Goal: Task Accomplishment & Management: Manage account settings

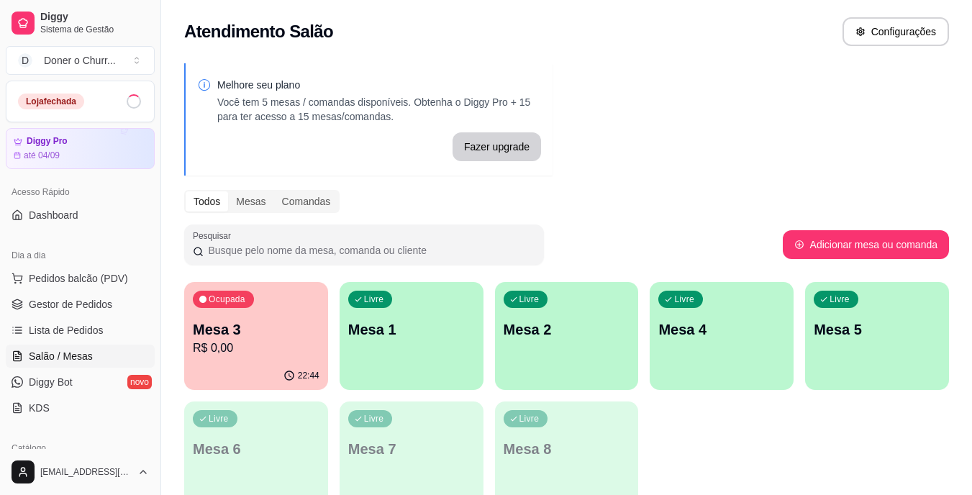
click at [450, 327] on p "Mesa 1" at bounding box center [411, 329] width 127 height 20
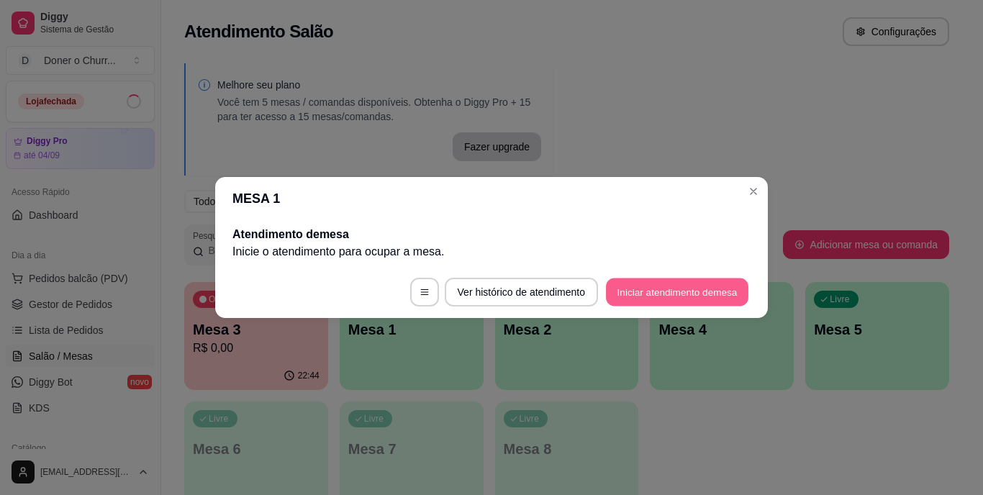
click at [648, 291] on button "Iniciar atendimento de mesa" at bounding box center [677, 292] width 142 height 28
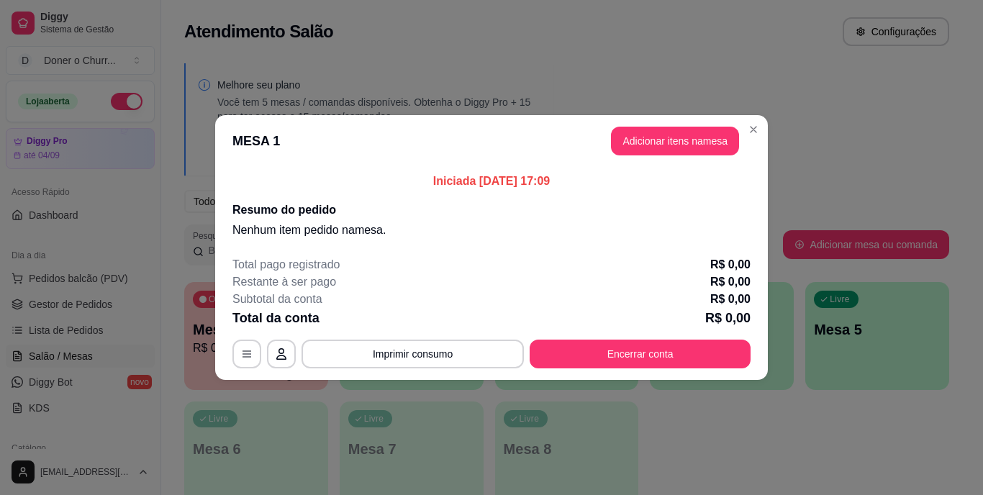
click at [528, 444] on p "Mesa 8" at bounding box center [567, 449] width 127 height 20
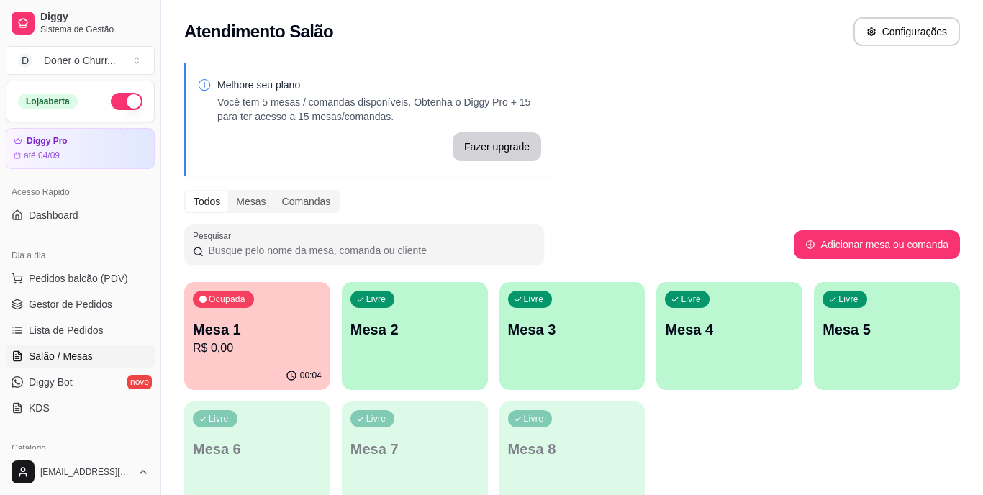
click at [714, 431] on div "Ocupada Mesa 1 R$ 0,00 00:04 Livre Mesa 2 Livre Mesa 3 Livre Mesa 4 Livre Mesa …" at bounding box center [572, 395] width 776 height 227
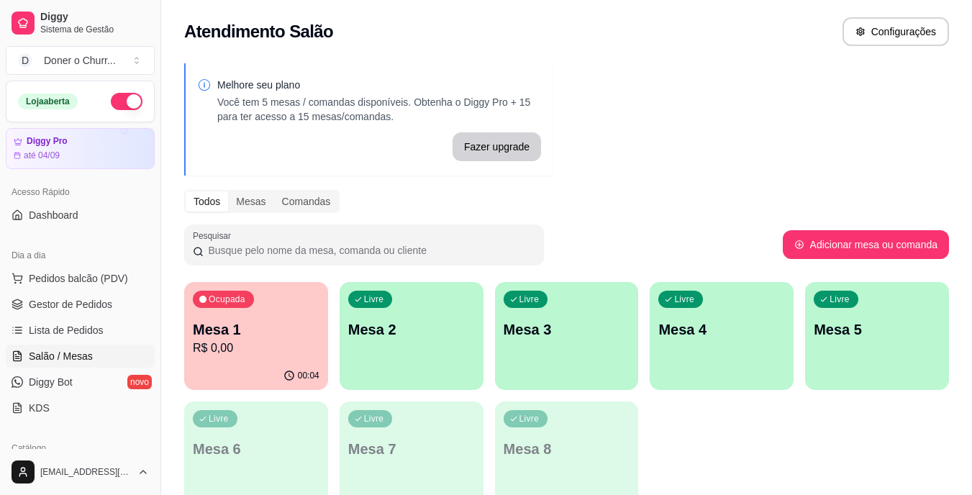
click at [253, 323] on p "Mesa 1" at bounding box center [256, 329] width 127 height 20
click at [265, 342] on p "R$ 0,00" at bounding box center [256, 348] width 127 height 17
click at [250, 335] on p "Mesa 1" at bounding box center [256, 329] width 127 height 20
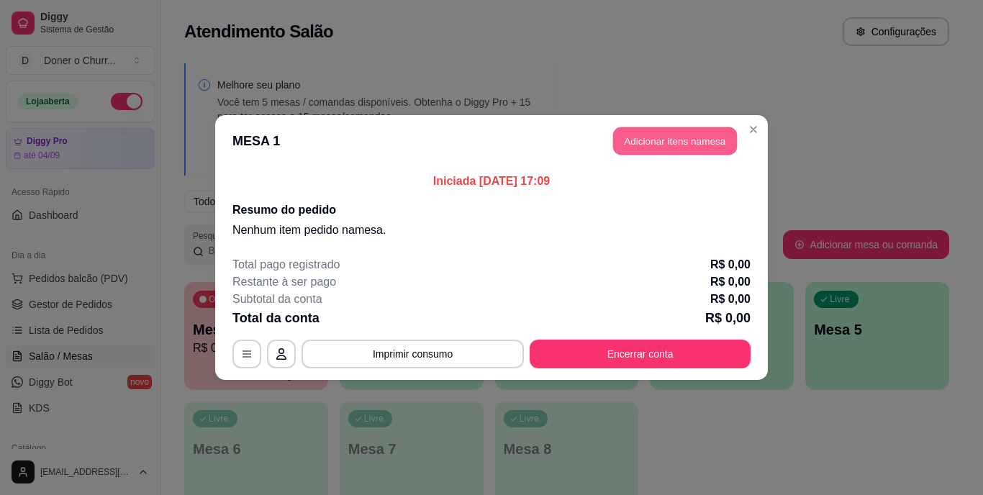
click at [646, 140] on button "Adicionar itens na mesa" at bounding box center [675, 141] width 124 height 28
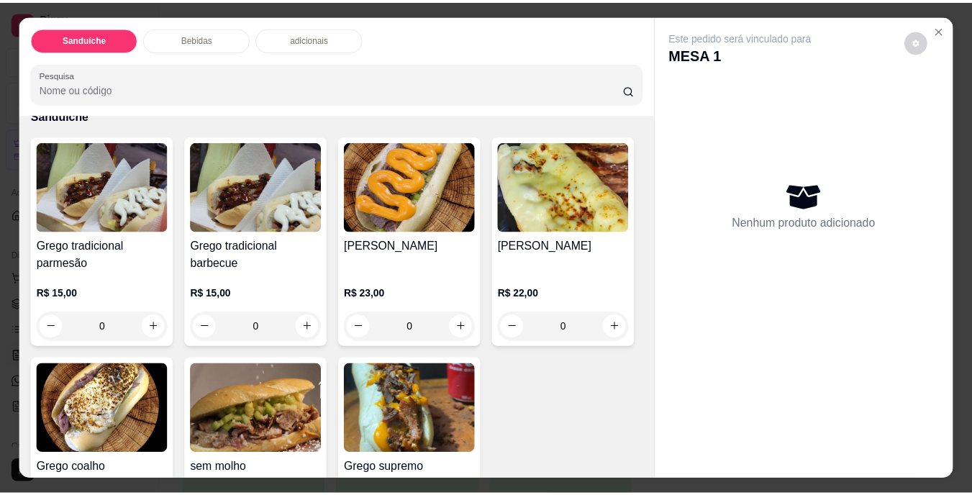
scroll to position [144, 0]
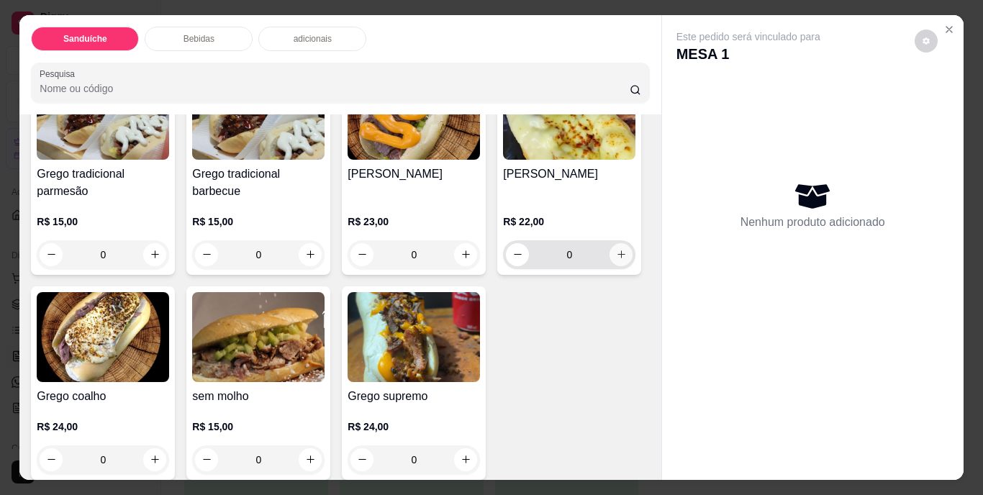
click at [616, 260] on icon "increase-product-quantity" at bounding box center [621, 254] width 11 height 11
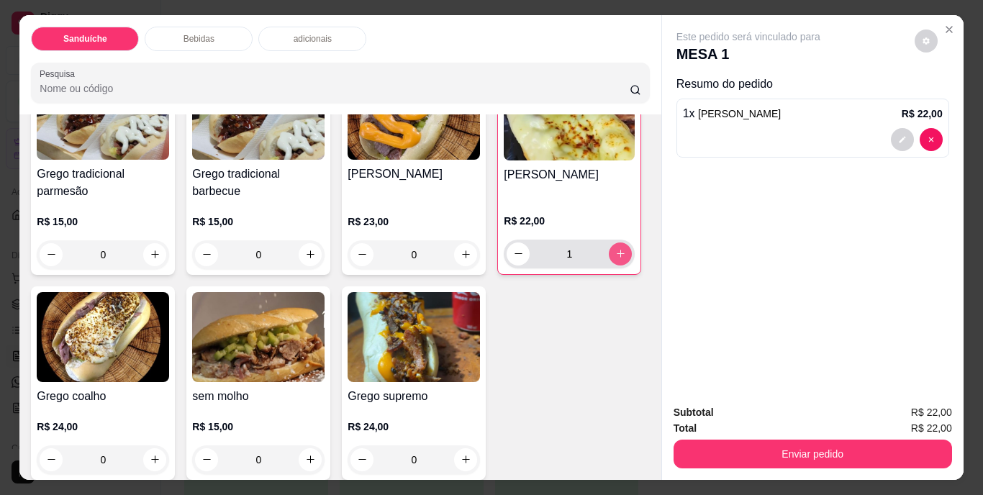
type input "1"
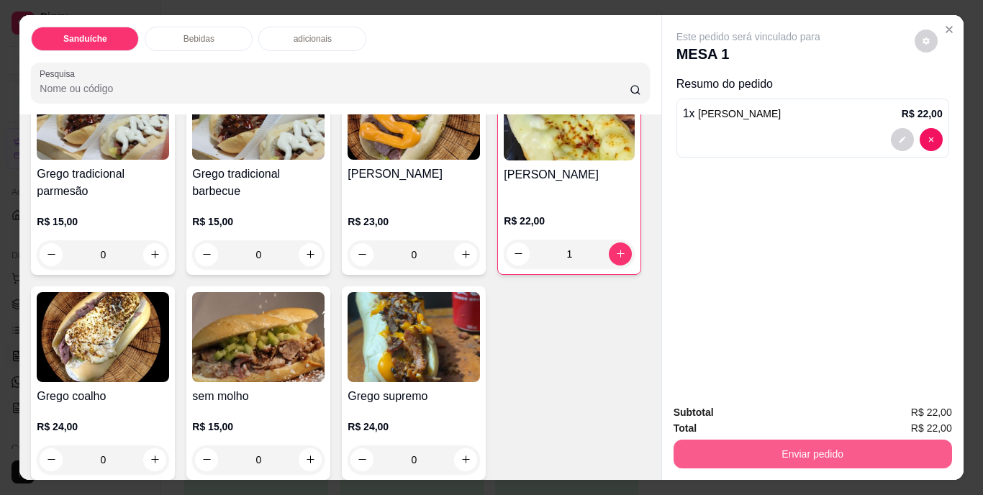
click at [750, 441] on button "Enviar pedido" at bounding box center [812, 454] width 278 height 29
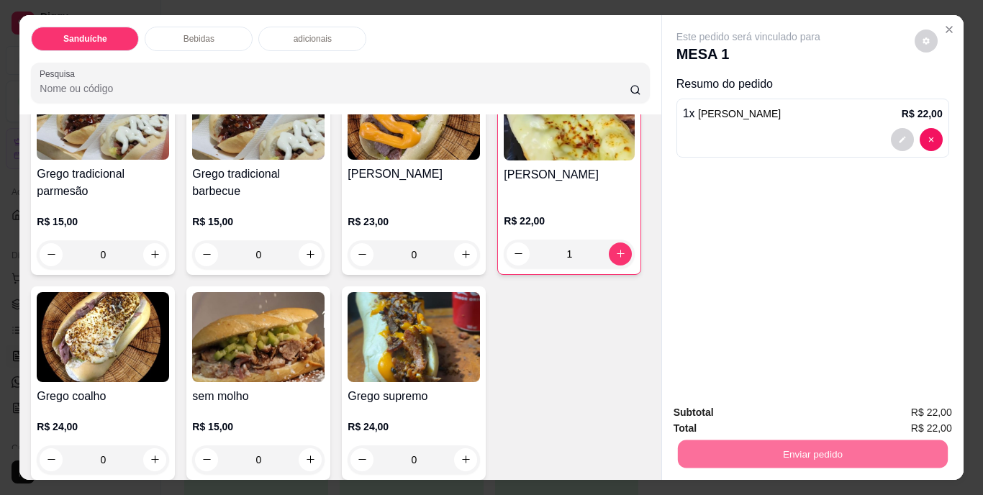
click at [753, 409] on button "Não registrar e enviar pedido" at bounding box center [764, 412] width 145 height 27
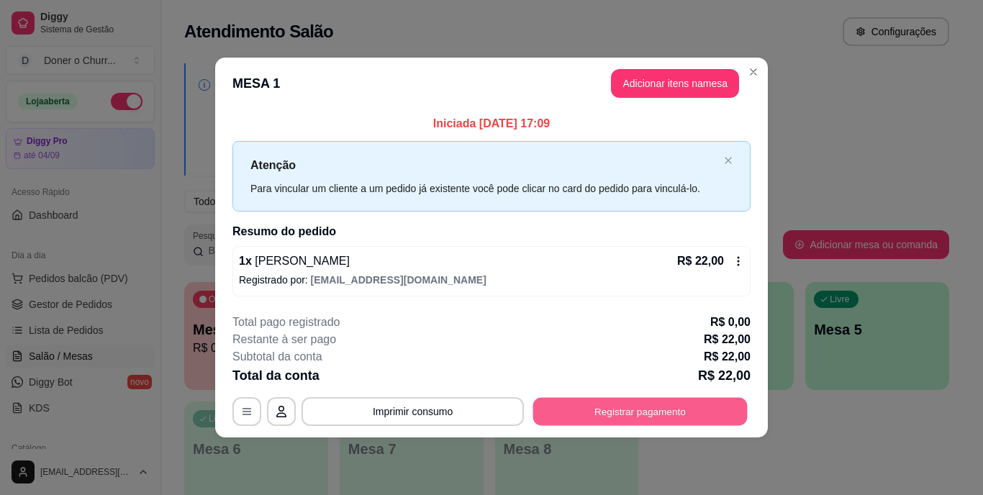
click at [605, 419] on button "Registrar pagamento" at bounding box center [640, 411] width 214 height 28
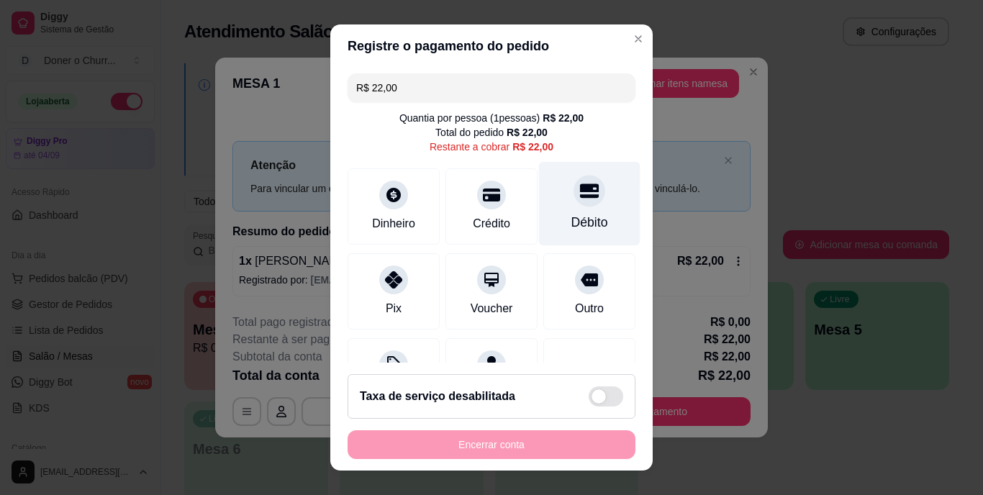
click at [571, 214] on div "Débito" at bounding box center [589, 223] width 37 height 19
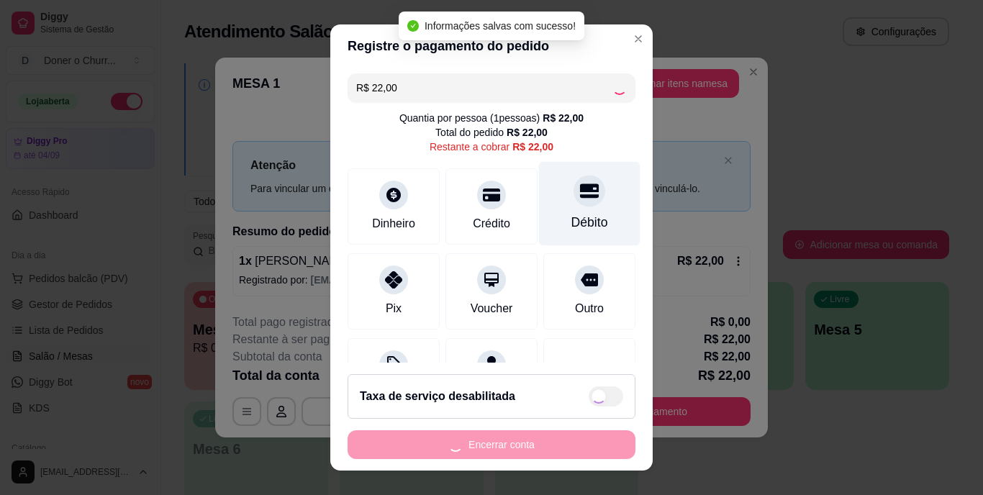
type input "R$ 0,00"
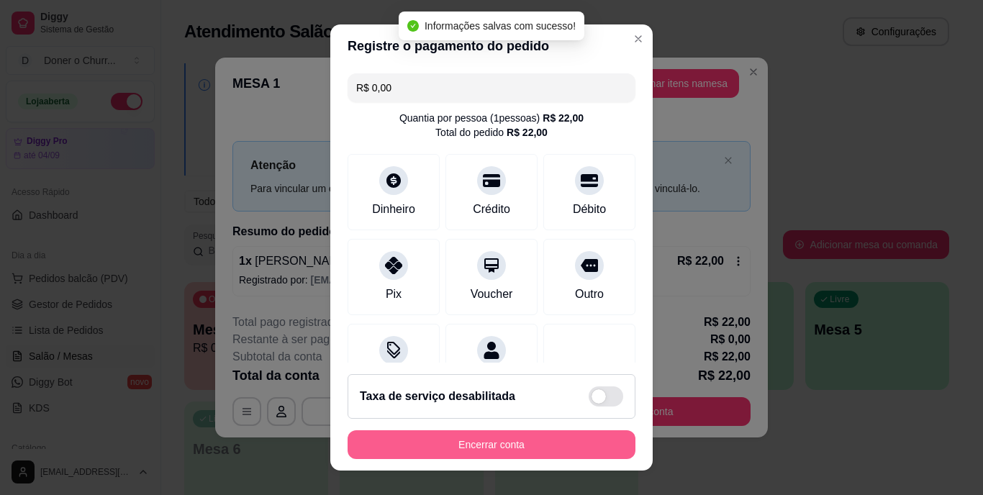
click at [537, 448] on button "Encerrar conta" at bounding box center [492, 444] width 288 height 29
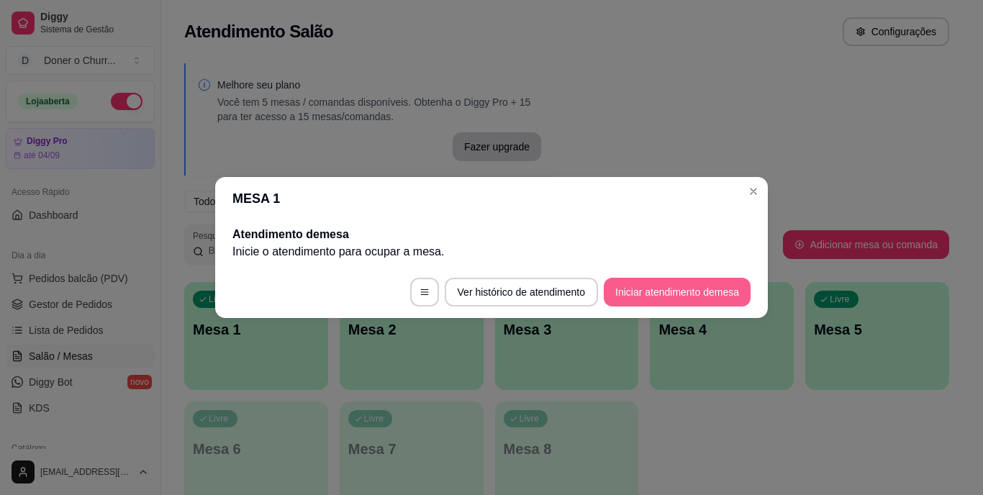
click at [659, 290] on button "Iniciar atendimento de mesa" at bounding box center [677, 292] width 147 height 29
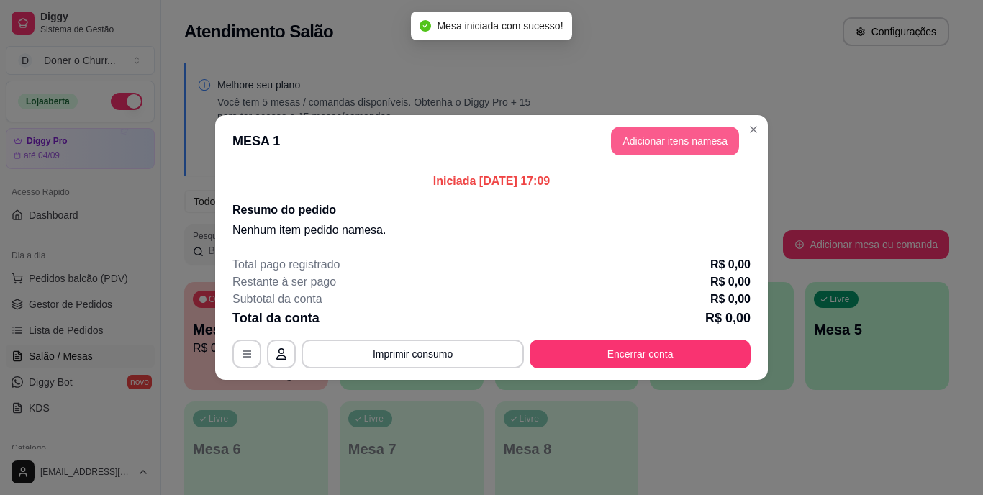
click at [683, 139] on button "Adicionar itens na mesa" at bounding box center [675, 141] width 128 height 29
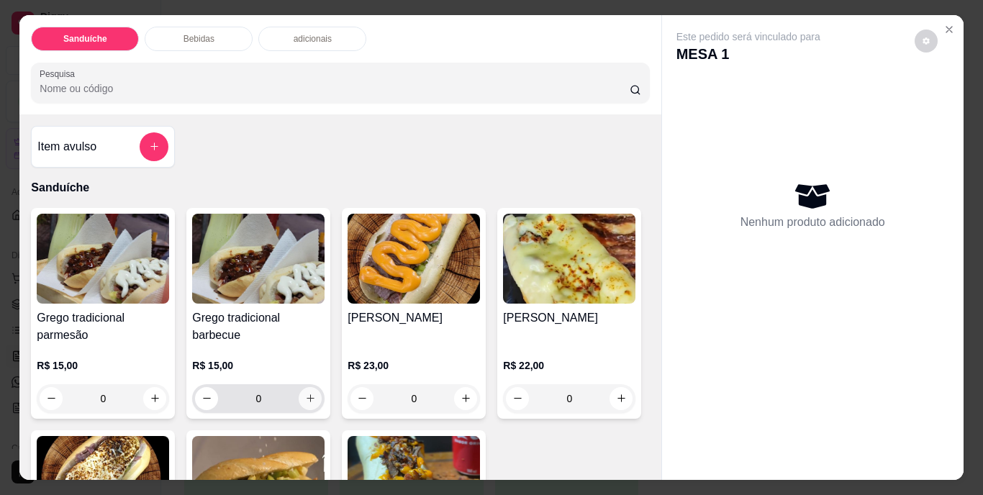
click at [305, 393] on icon "increase-product-quantity" at bounding box center [310, 398] width 11 height 11
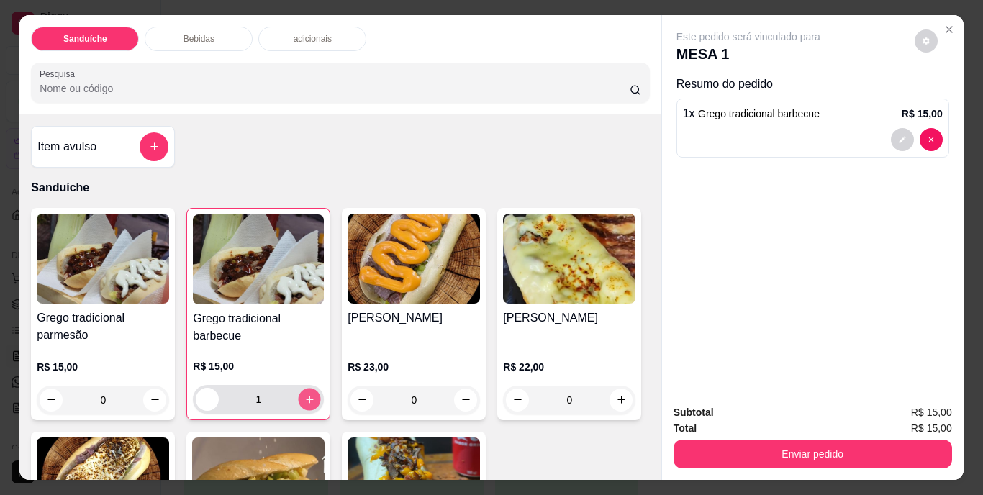
click at [304, 394] on icon "increase-product-quantity" at bounding box center [309, 399] width 11 height 11
type input "2"
click at [771, 448] on button "Enviar pedido" at bounding box center [812, 454] width 278 height 29
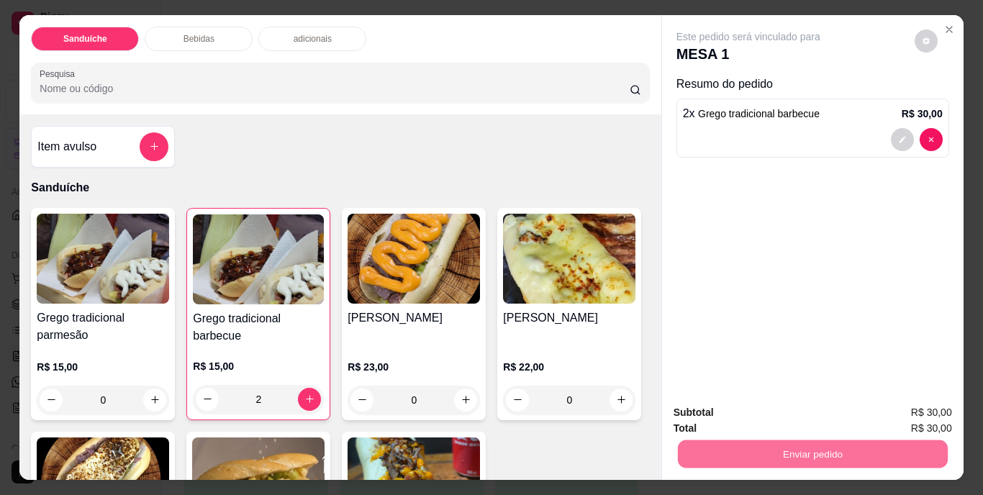
click at [773, 417] on button "Não registrar e enviar pedido" at bounding box center [764, 413] width 145 height 27
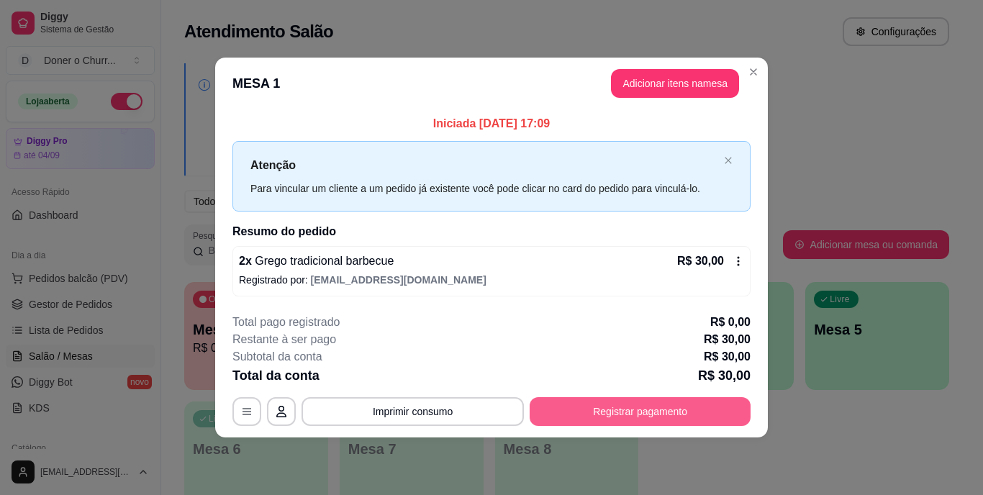
click at [600, 405] on button "Registrar pagamento" at bounding box center [640, 411] width 221 height 29
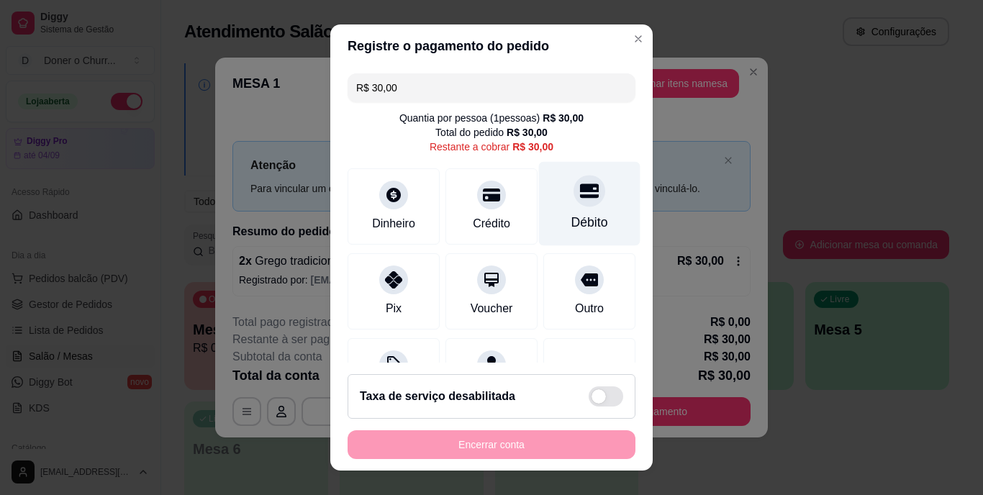
click at [571, 214] on div "Débito" at bounding box center [589, 223] width 37 height 19
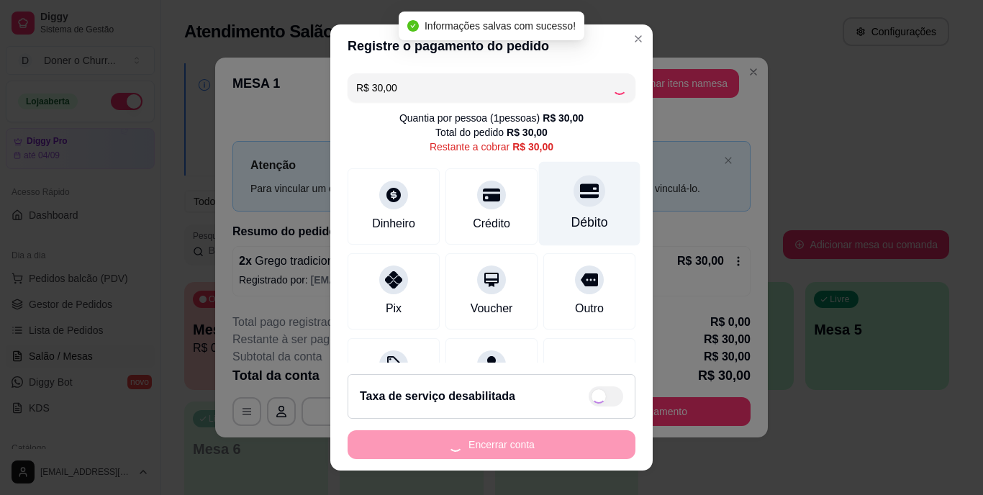
type input "R$ 0,00"
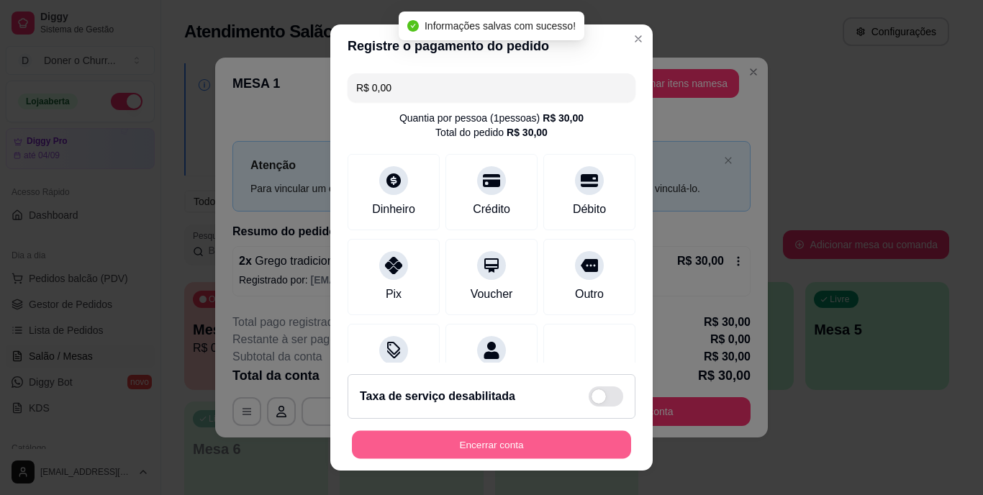
click at [503, 432] on button "Encerrar conta" at bounding box center [491, 444] width 279 height 28
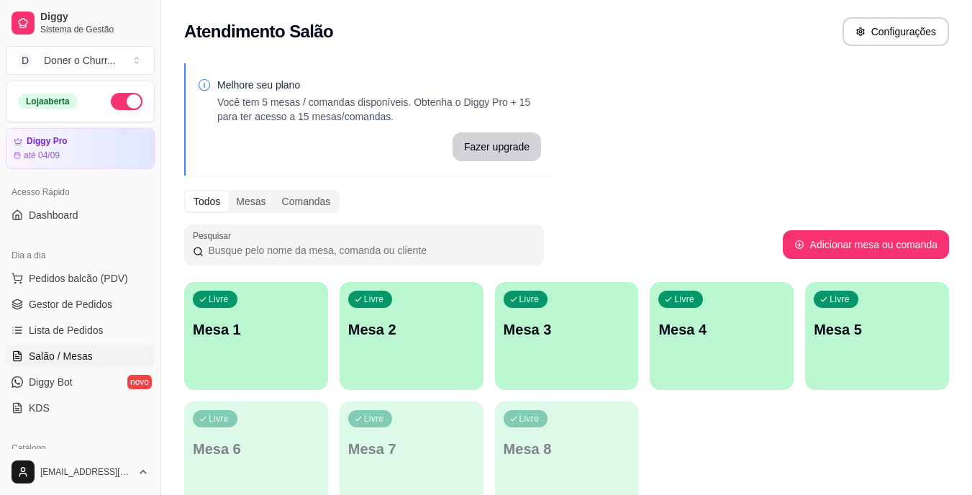
click at [242, 340] on div "Livre Mesa 1" at bounding box center [256, 327] width 144 height 91
click at [286, 335] on p "Mesa 1" at bounding box center [256, 329] width 127 height 20
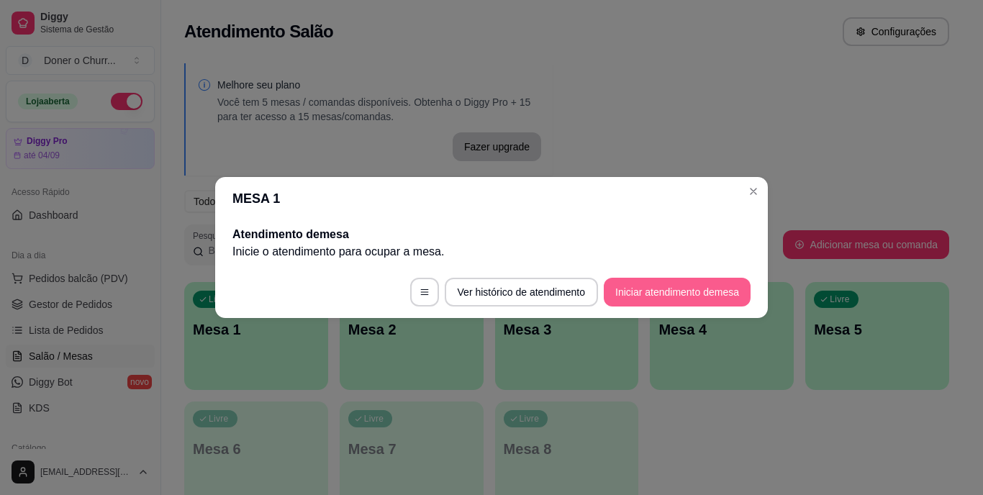
click at [664, 292] on button "Iniciar atendimento de mesa" at bounding box center [677, 292] width 147 height 29
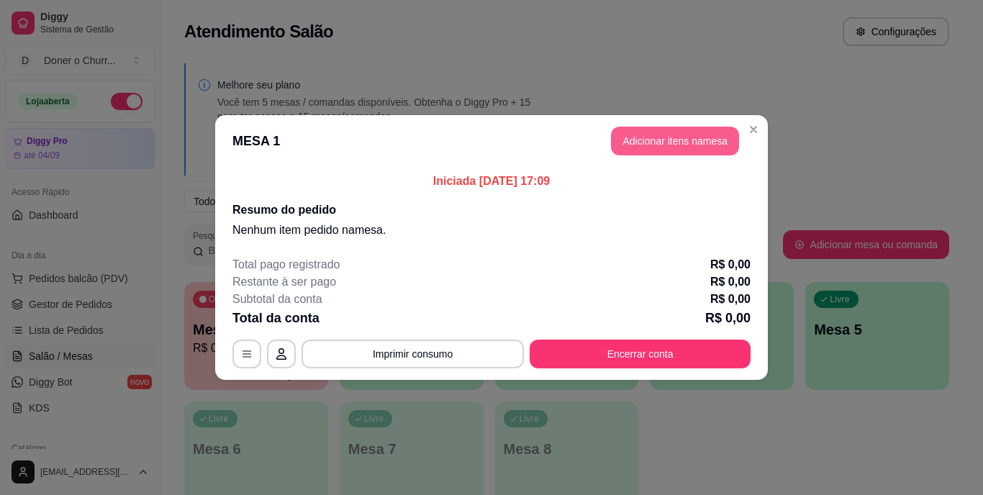
click at [691, 142] on button "Adicionar itens na mesa" at bounding box center [675, 141] width 128 height 29
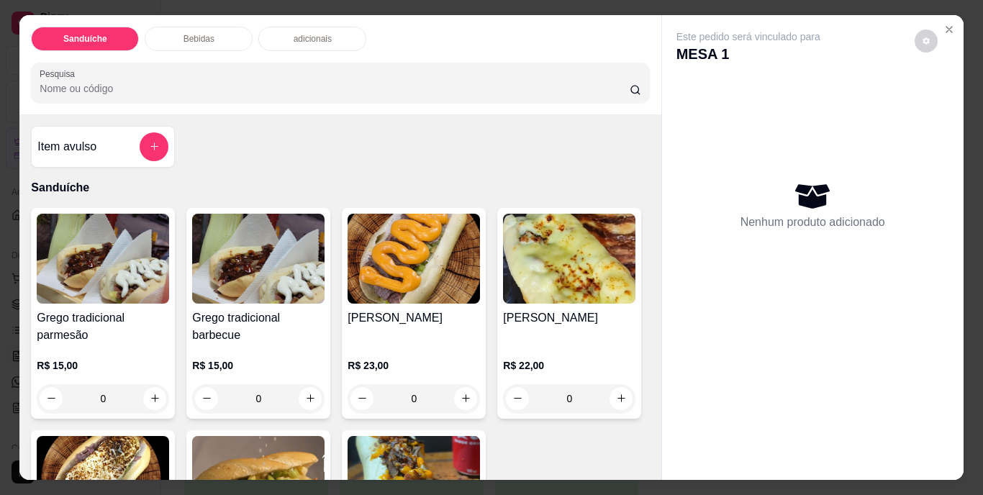
click at [150, 394] on icon "increase-product-quantity" at bounding box center [155, 398] width 11 height 11
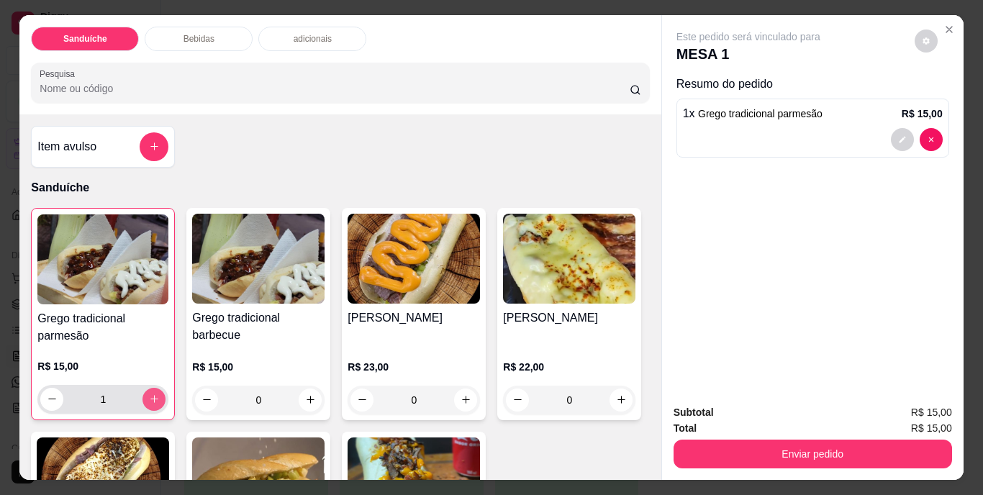
type input "1"
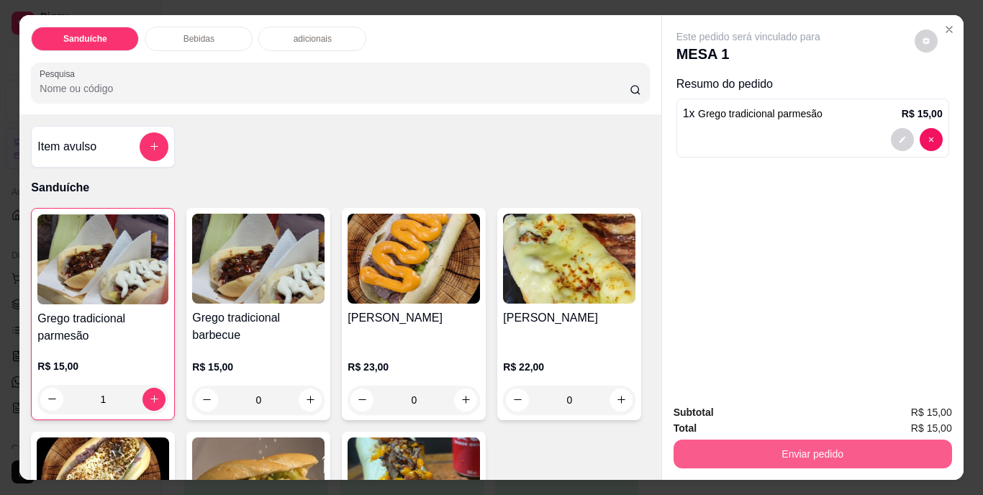
click at [763, 448] on button "Enviar pedido" at bounding box center [812, 454] width 278 height 29
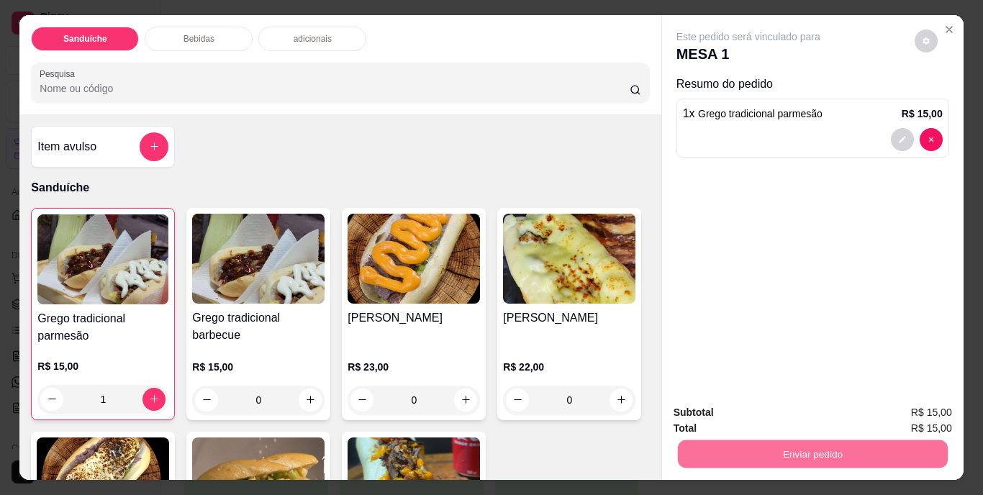
click at [761, 412] on button "Não registrar e enviar pedido" at bounding box center [765, 413] width 150 height 27
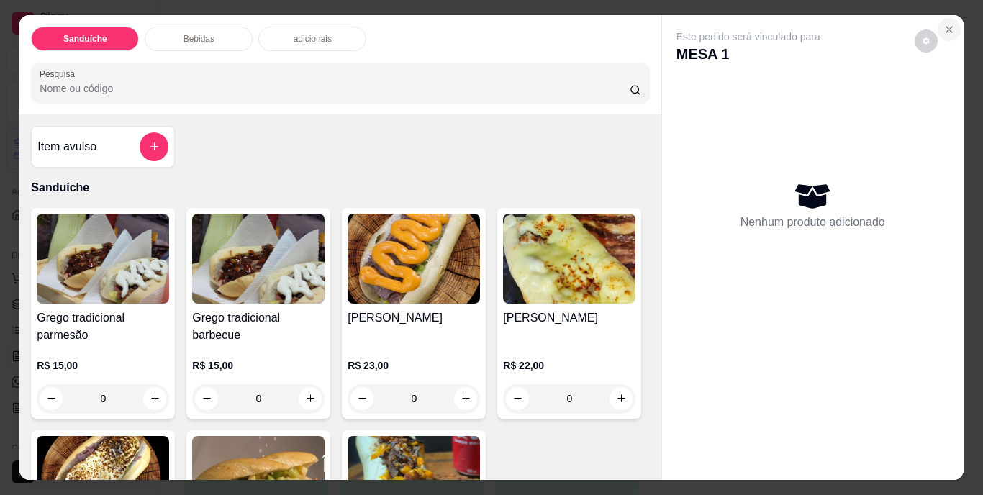
click at [943, 24] on icon "Close" at bounding box center [949, 30] width 12 height 12
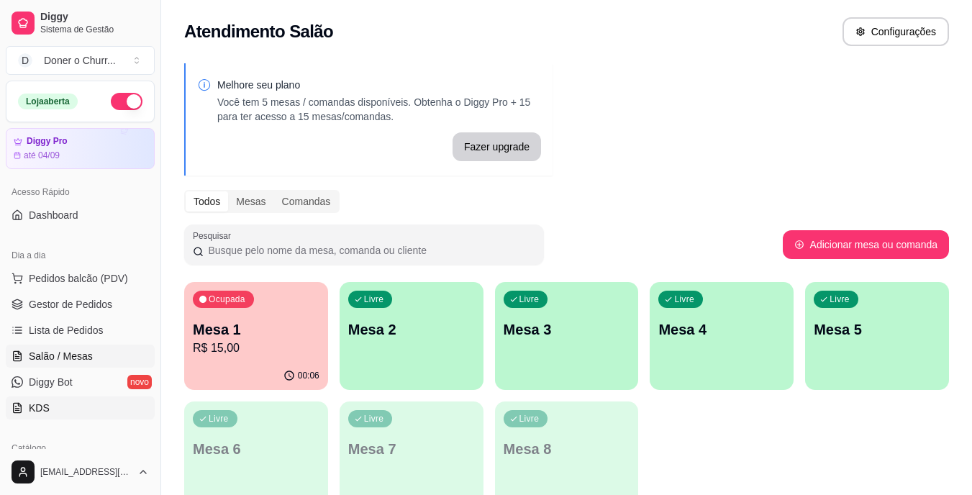
scroll to position [72, 0]
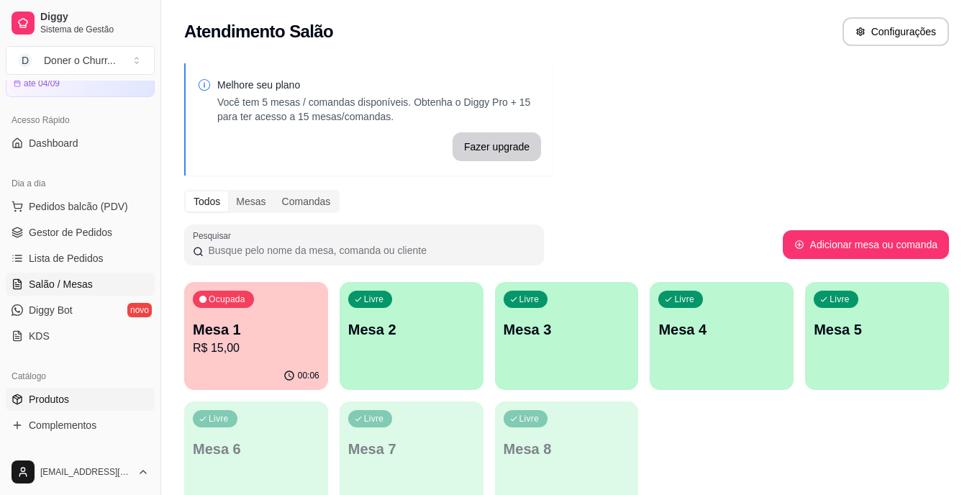
click at [56, 399] on span "Produtos" at bounding box center [49, 399] width 40 height 14
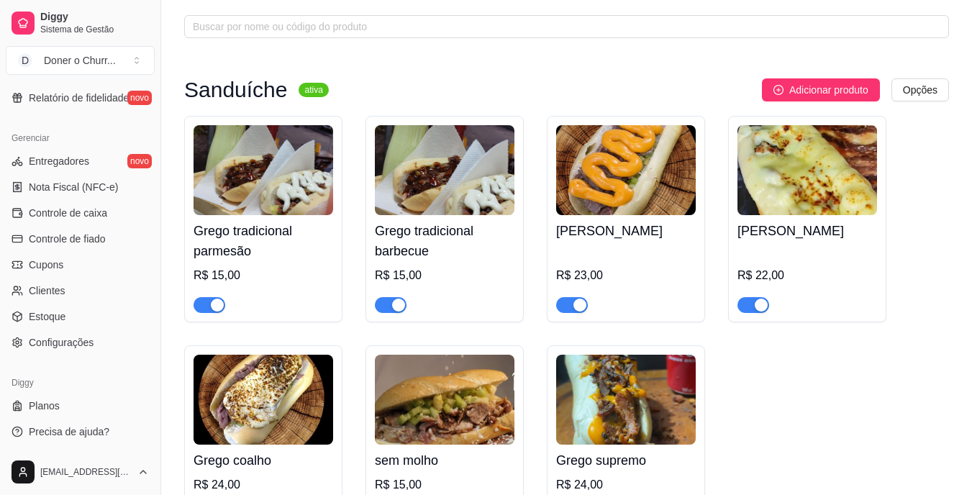
scroll to position [432, 0]
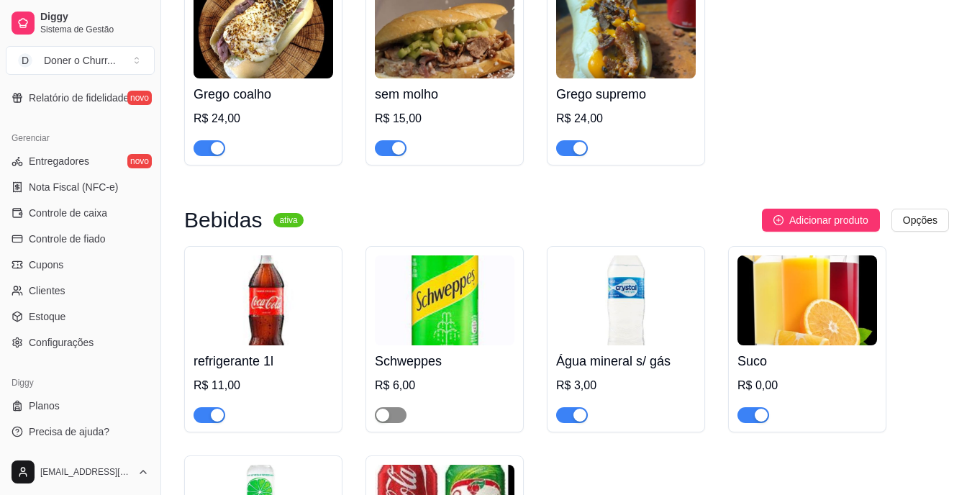
click at [391, 418] on button "button" at bounding box center [391, 415] width 32 height 16
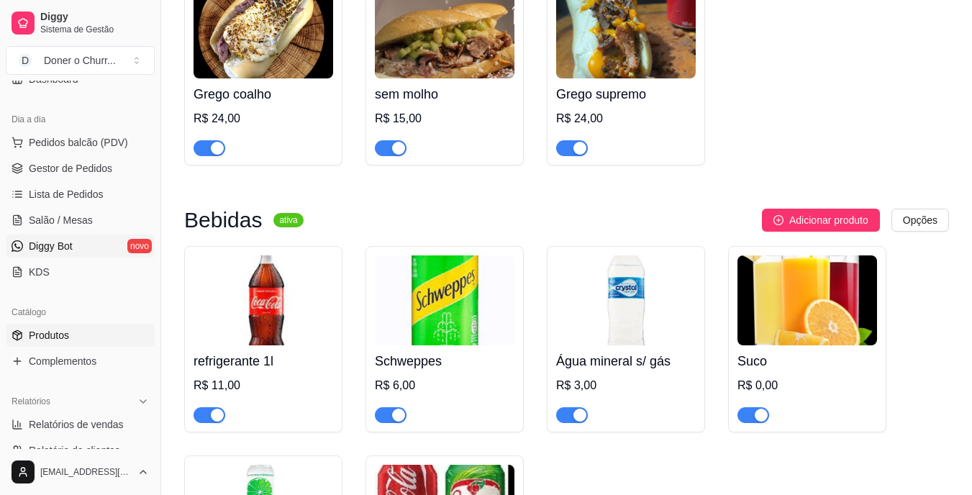
scroll to position [109, 0]
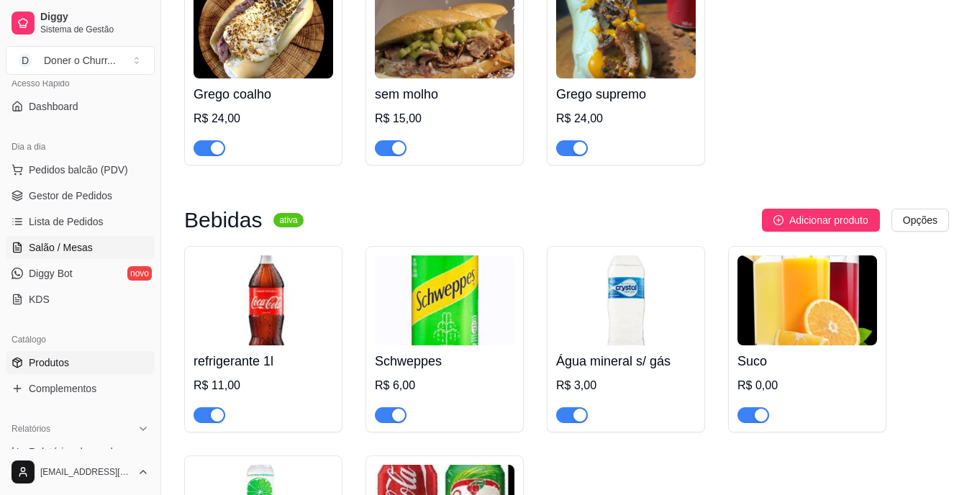
click at [64, 250] on span "Salão / Mesas" at bounding box center [61, 247] width 64 height 14
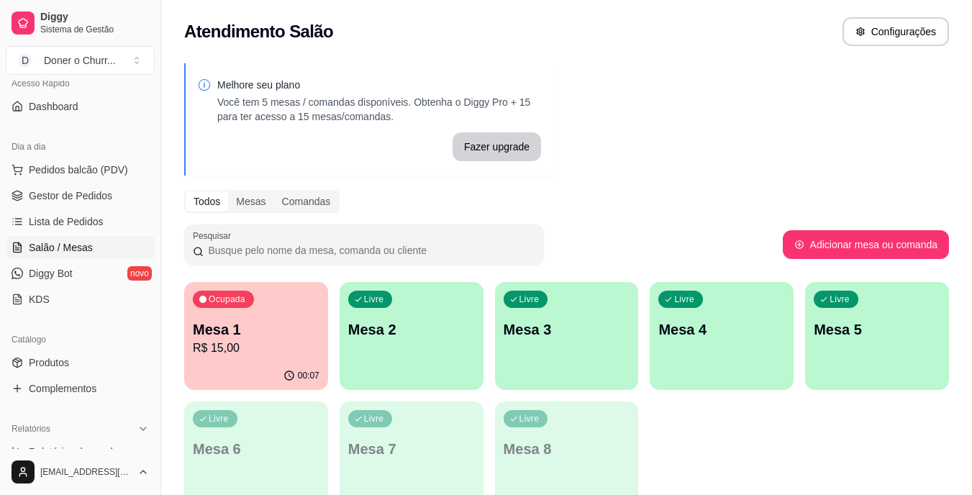
click at [6, 236] on link "Salão / Mesas" at bounding box center [80, 247] width 149 height 23
click at [261, 317] on div "Ocupada Mesa 1 R$ 15,00" at bounding box center [256, 322] width 144 height 80
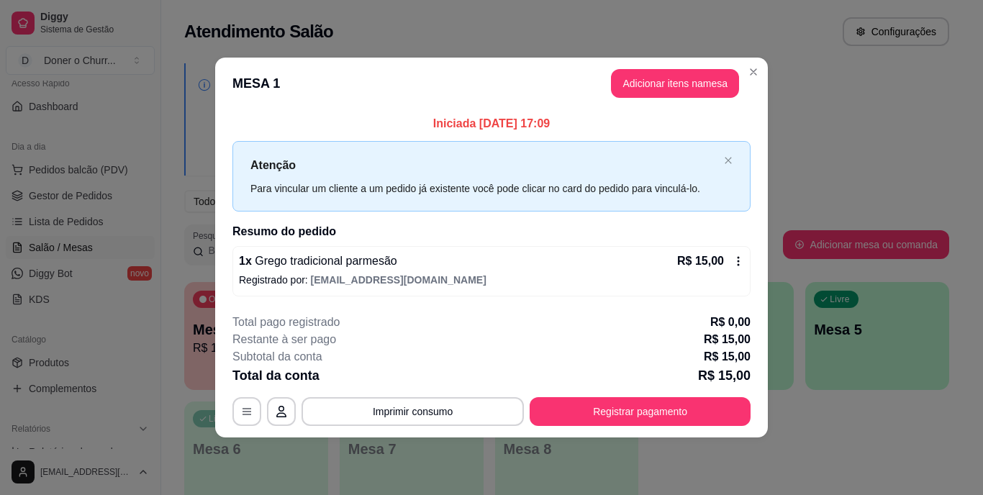
click at [591, 299] on div "Iniciada [DATE] 17:09 Atenção Para vincular um cliente a um pedido já existente…" at bounding box center [491, 205] width 553 height 192
click at [671, 85] on button "Adicionar itens na mesa" at bounding box center [675, 83] width 128 height 29
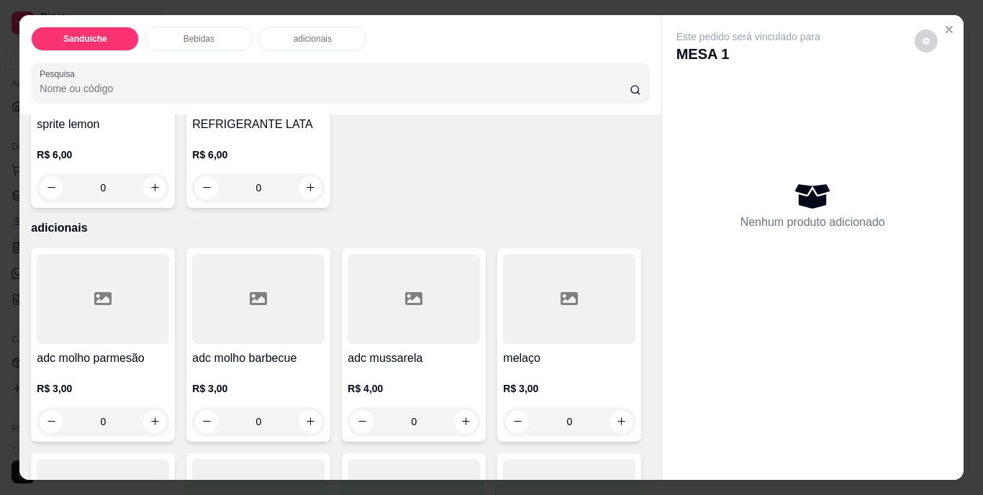
scroll to position [1007, 0]
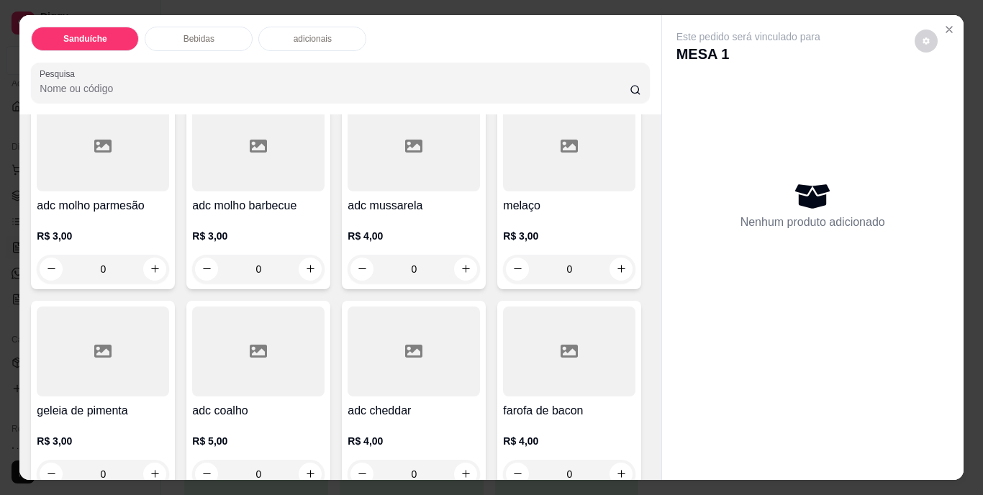
click at [322, 46] on button "increase-product-quantity" at bounding box center [310, 35] width 22 height 22
type input "1"
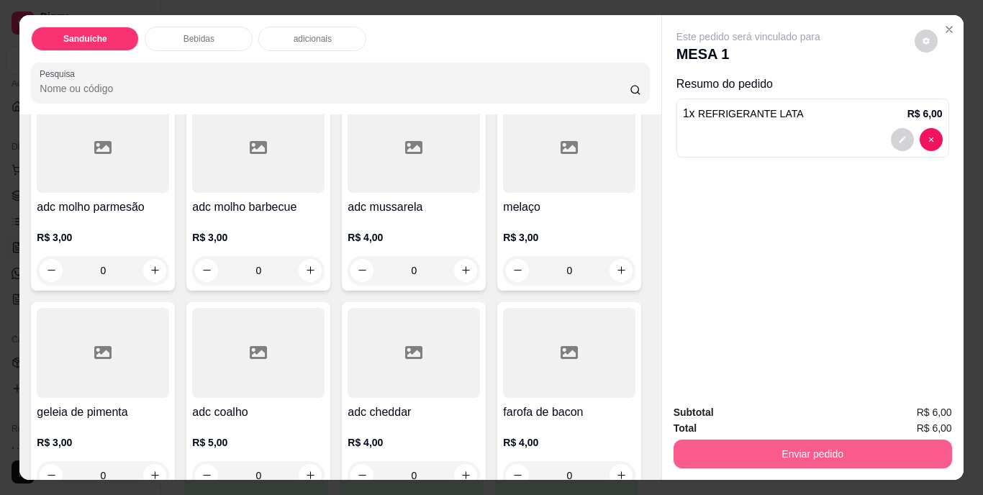
click at [778, 443] on button "Enviar pedido" at bounding box center [812, 454] width 278 height 29
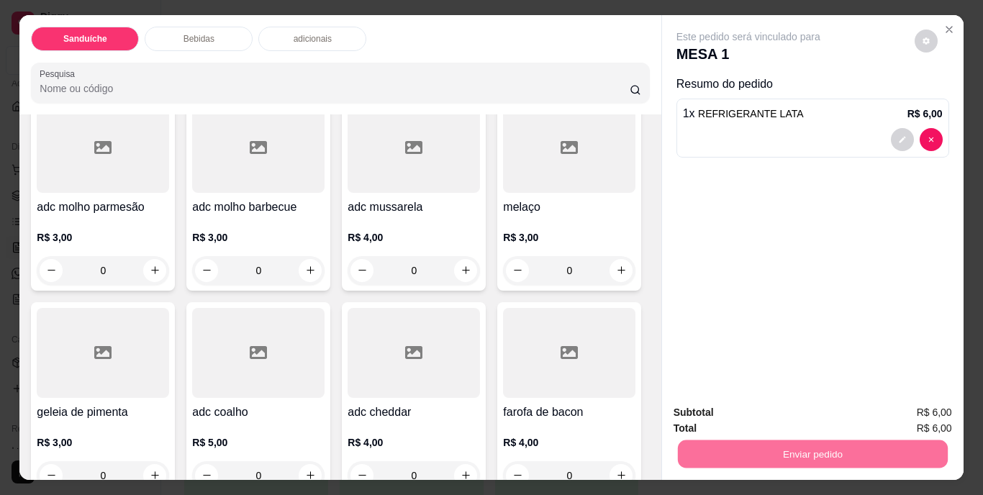
click at [776, 416] on button "Não registrar e enviar pedido" at bounding box center [765, 413] width 150 height 27
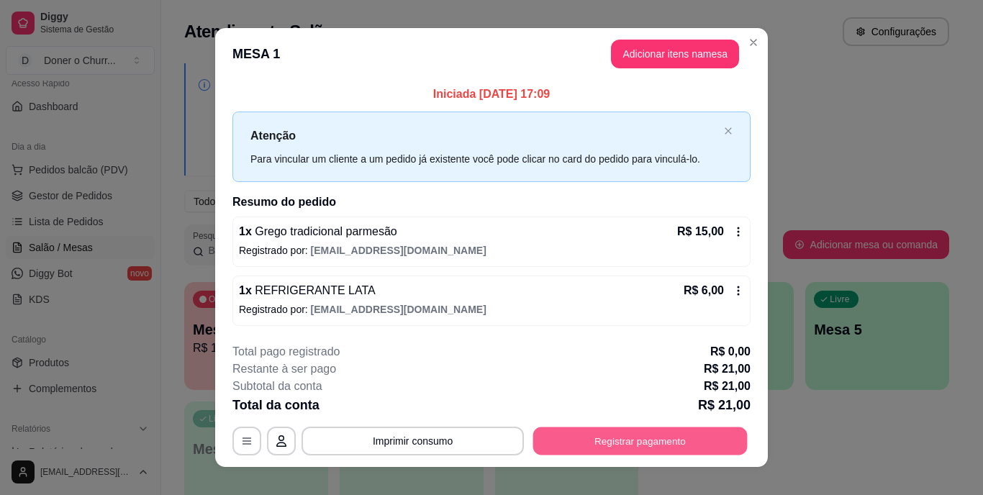
click at [585, 442] on button "Registrar pagamento" at bounding box center [640, 441] width 214 height 28
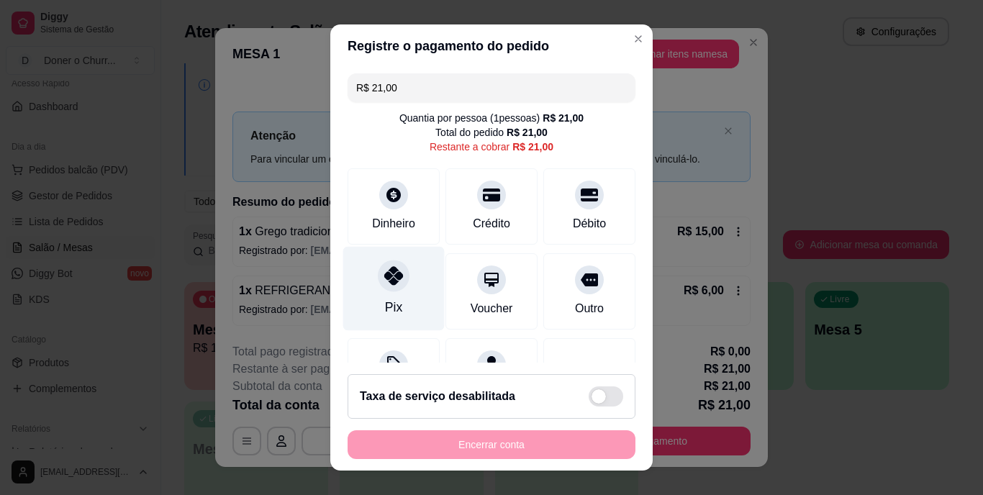
click at [397, 289] on div "Pix" at bounding box center [393, 289] width 101 height 84
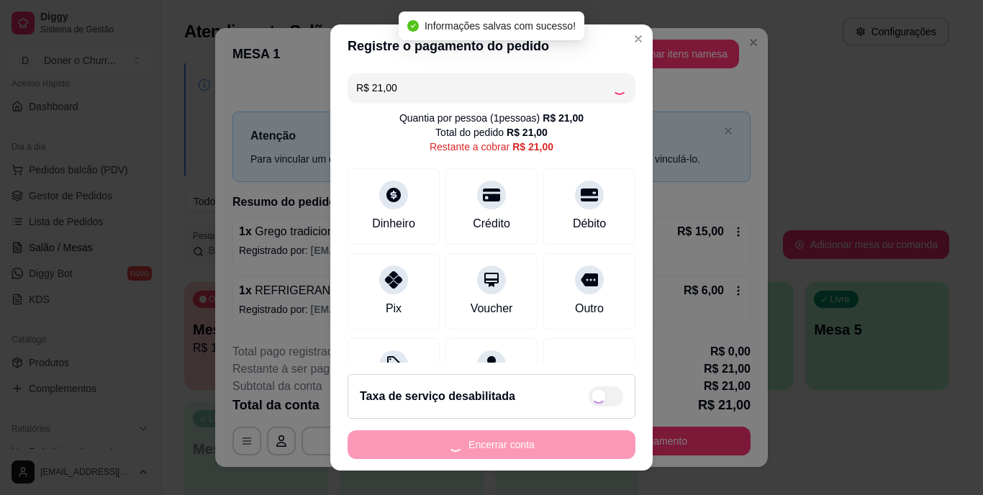
type input "R$ 0,00"
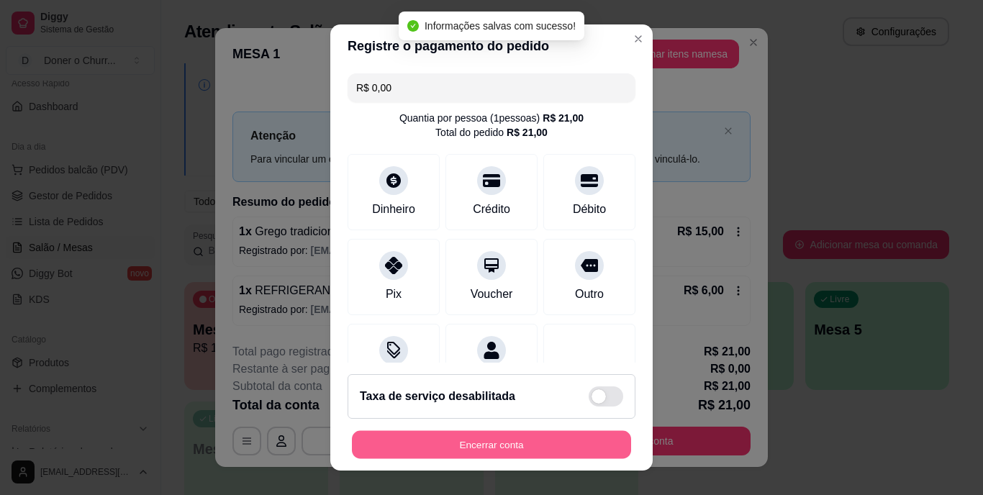
click at [512, 440] on button "Encerrar conta" at bounding box center [491, 444] width 279 height 28
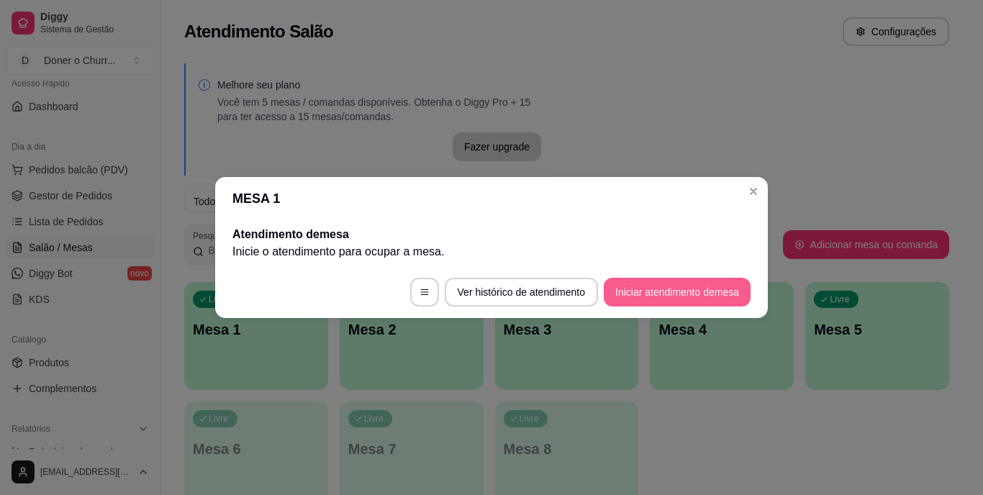
click at [682, 302] on button "Iniciar atendimento de mesa" at bounding box center [677, 292] width 147 height 29
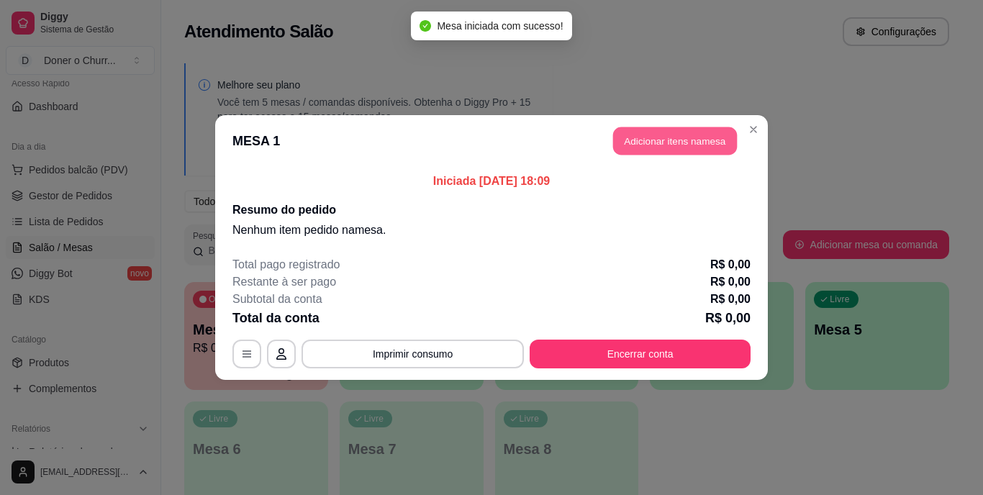
click at [658, 138] on button "Adicionar itens na mesa" at bounding box center [675, 141] width 124 height 28
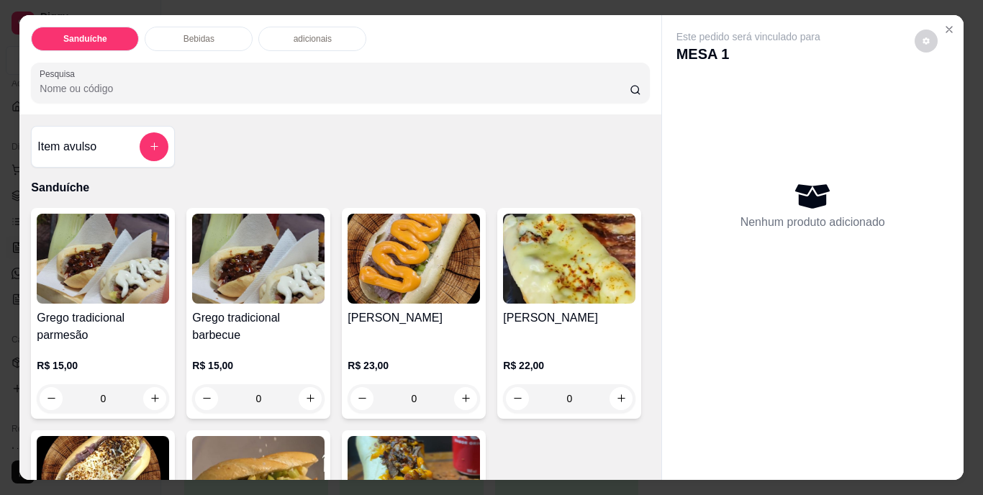
scroll to position [216, 0]
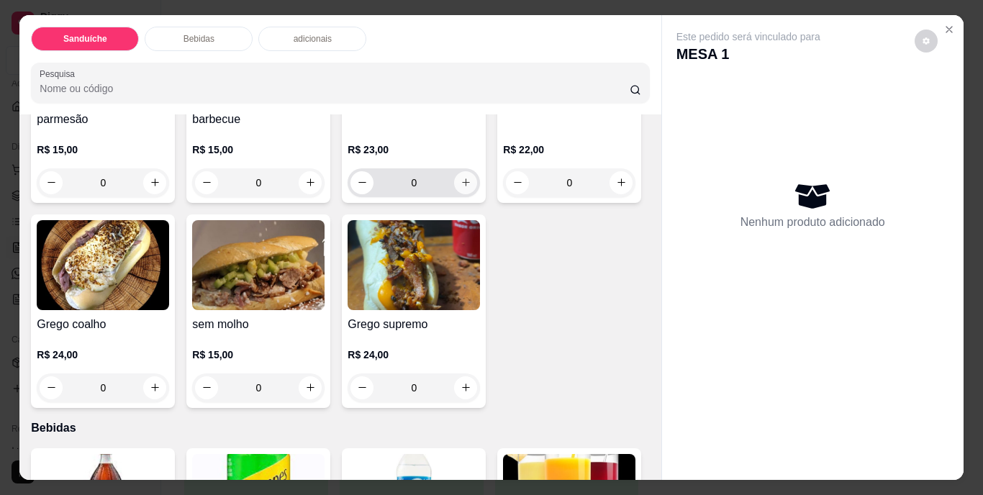
click at [462, 178] on icon "increase-product-quantity" at bounding box center [465, 182] width 11 height 11
type input "1"
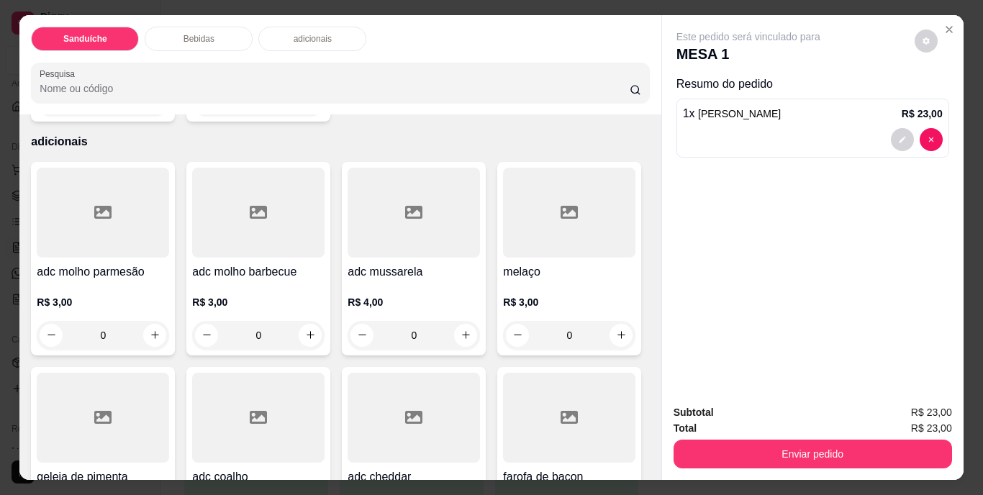
scroll to position [935, 0]
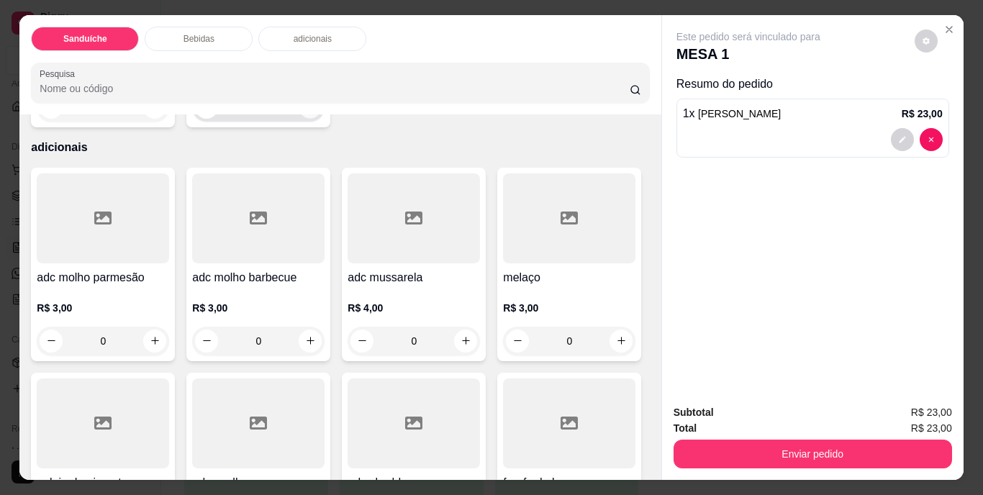
click at [316, 112] on icon "increase-product-quantity" at bounding box center [310, 106] width 11 height 11
type input "1"
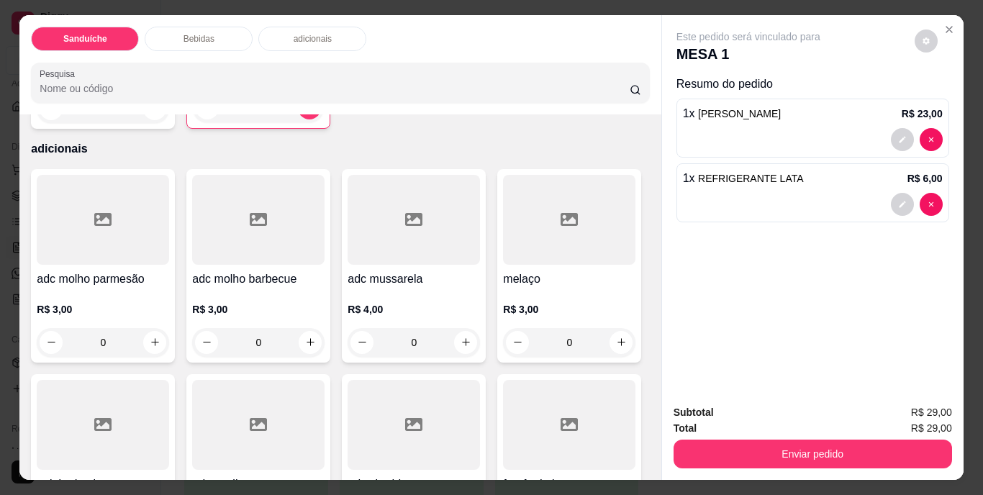
click at [754, 447] on button "Enviar pedido" at bounding box center [812, 454] width 278 height 29
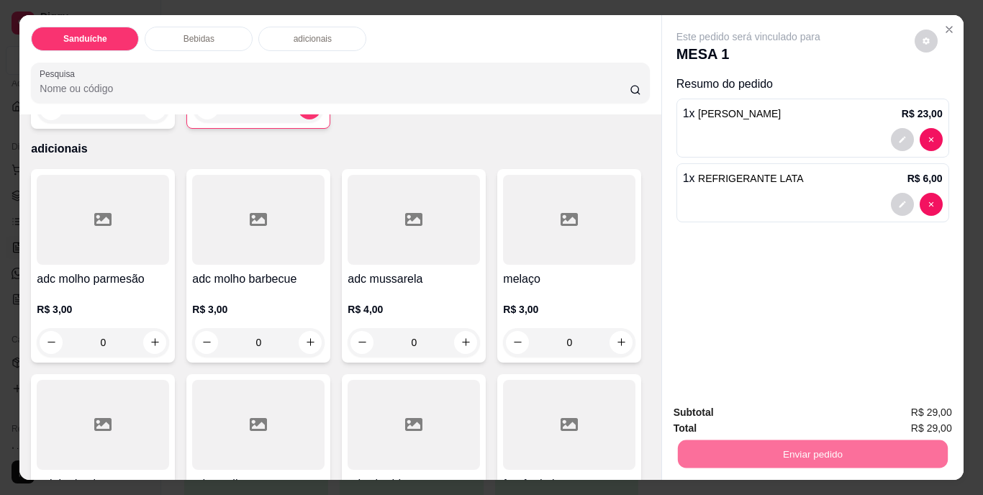
click at [763, 408] on button "Não registrar e enviar pedido" at bounding box center [764, 412] width 145 height 27
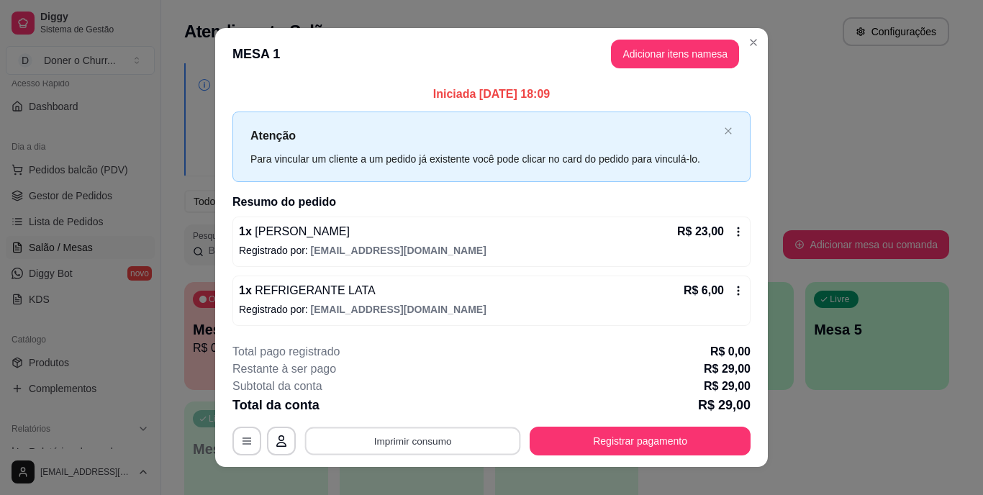
click at [391, 448] on button "Imprimir consumo" at bounding box center [413, 441] width 216 height 28
click at [405, 407] on button "IMPRESSORA" at bounding box center [411, 407] width 101 height 22
click at [851, 443] on div "**********" at bounding box center [491, 247] width 983 height 495
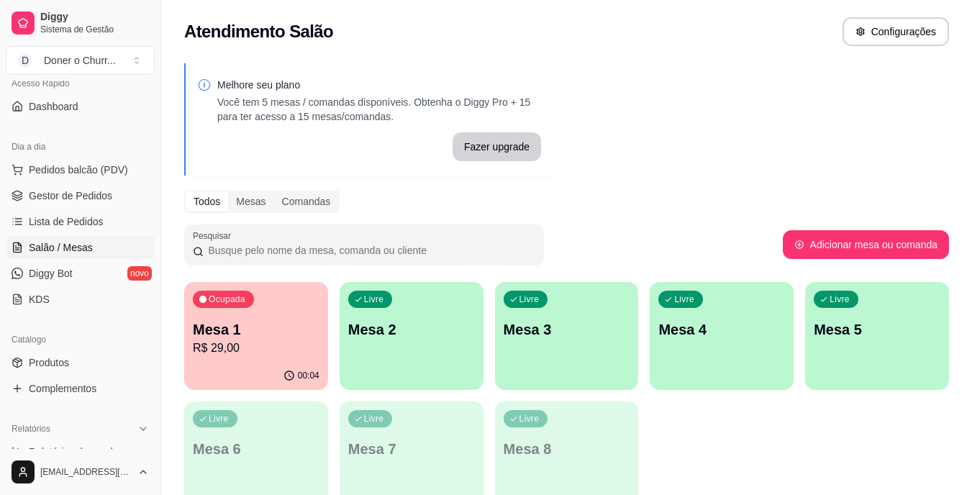
click at [412, 339] on p "Mesa 2" at bounding box center [411, 329] width 127 height 20
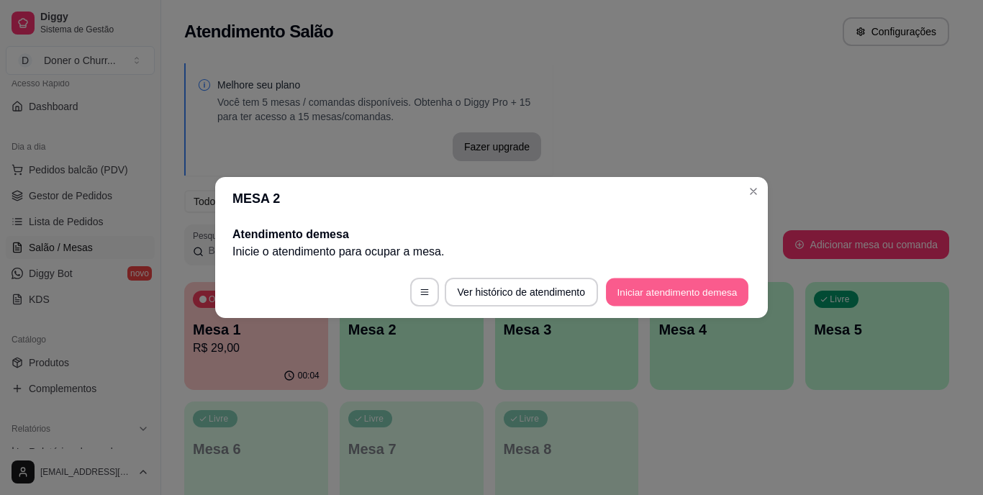
click at [643, 298] on button "Iniciar atendimento de mesa" at bounding box center [677, 292] width 142 height 28
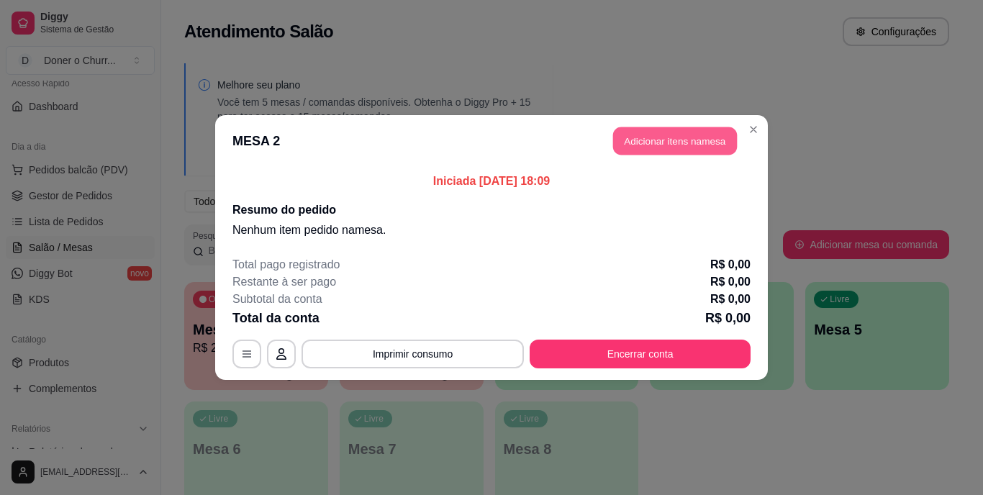
click at [664, 142] on button "Adicionar itens na mesa" at bounding box center [675, 141] width 124 height 28
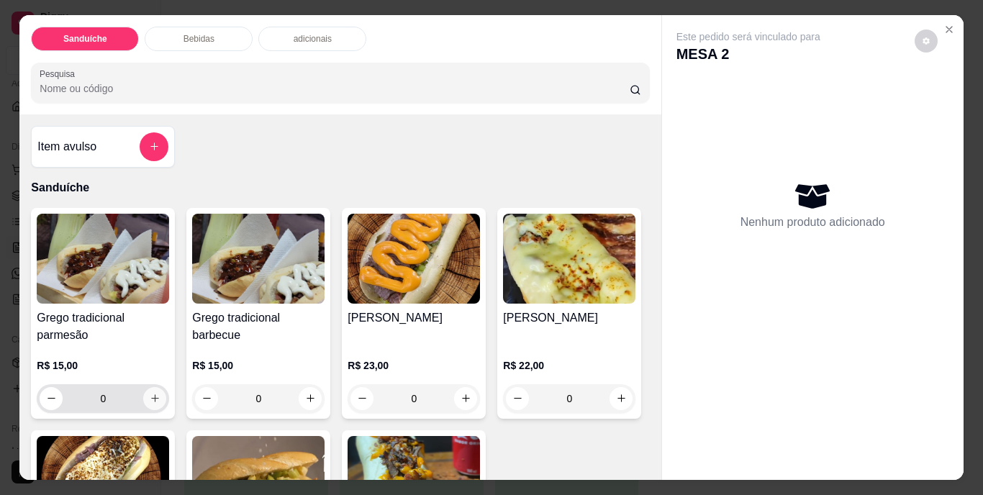
click at [150, 394] on icon "increase-product-quantity" at bounding box center [155, 398] width 11 height 11
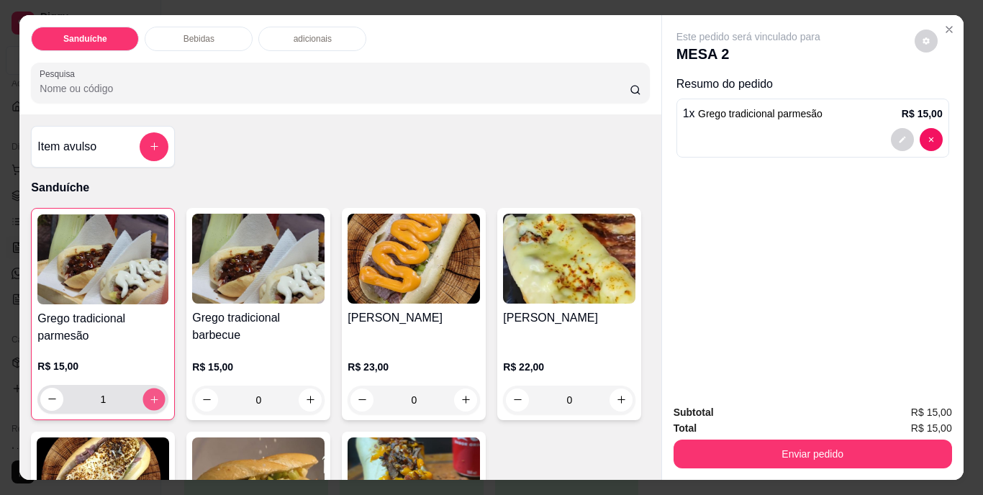
click at [149, 394] on icon "increase-product-quantity" at bounding box center [154, 399] width 11 height 11
type input "2"
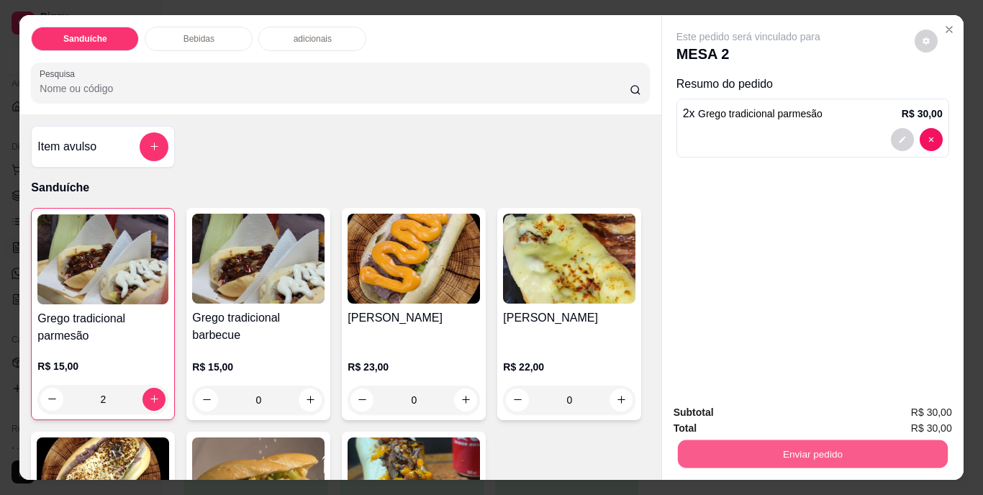
click at [816, 446] on button "Enviar pedido" at bounding box center [812, 454] width 270 height 28
click at [795, 407] on button "Não registrar e enviar pedido" at bounding box center [764, 413] width 145 height 27
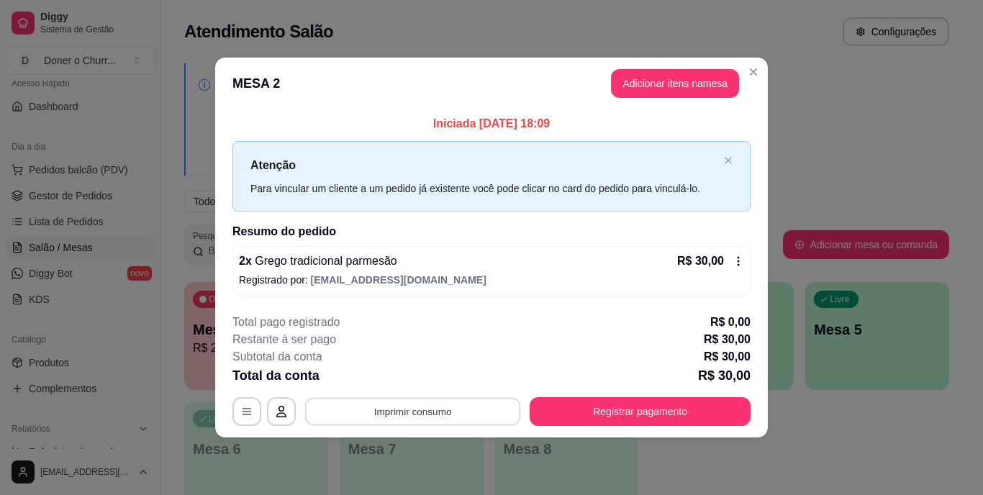
click at [396, 407] on button "Imprimir consumo" at bounding box center [413, 411] width 216 height 28
click at [411, 384] on button "IMPRESSORA" at bounding box center [417, 378] width 101 height 22
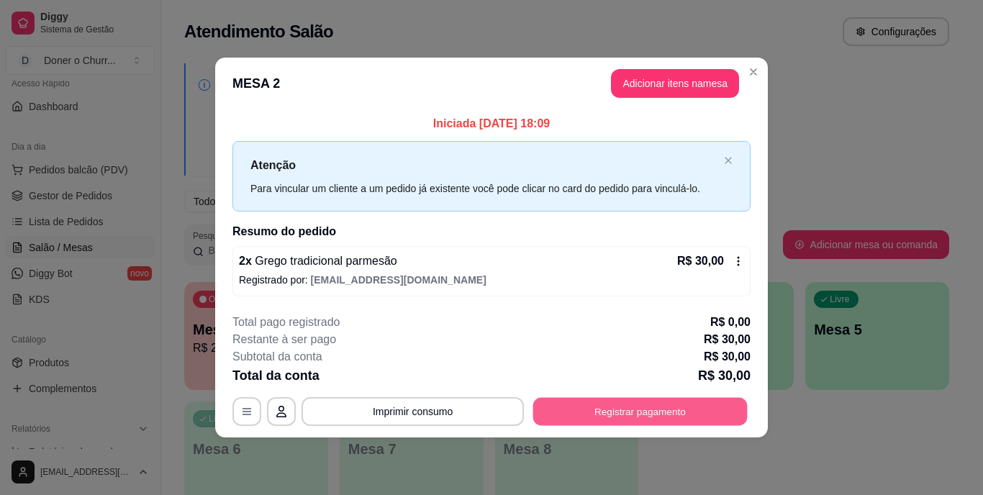
click at [580, 404] on button "Registrar pagamento" at bounding box center [640, 411] width 214 height 28
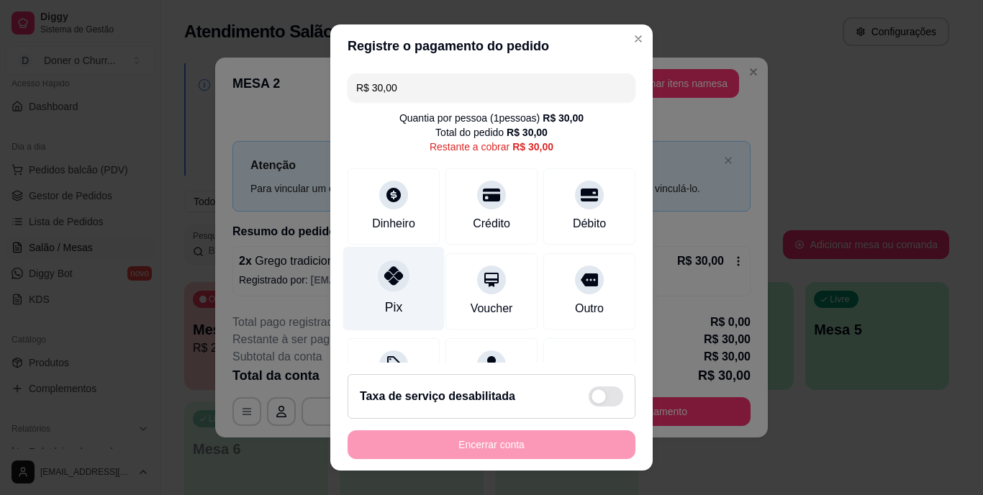
click at [384, 285] on icon at bounding box center [393, 276] width 19 height 19
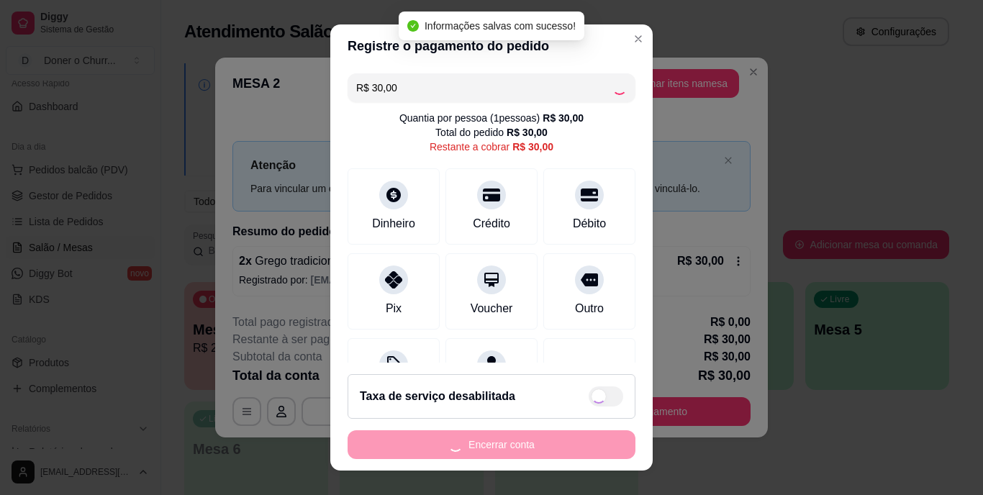
type input "R$ 0,00"
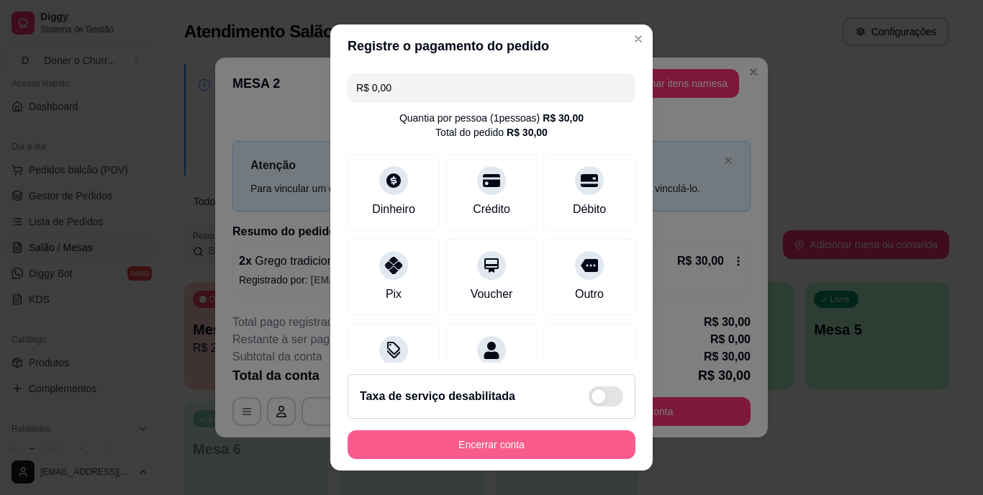
click at [505, 449] on button "Encerrar conta" at bounding box center [492, 444] width 288 height 29
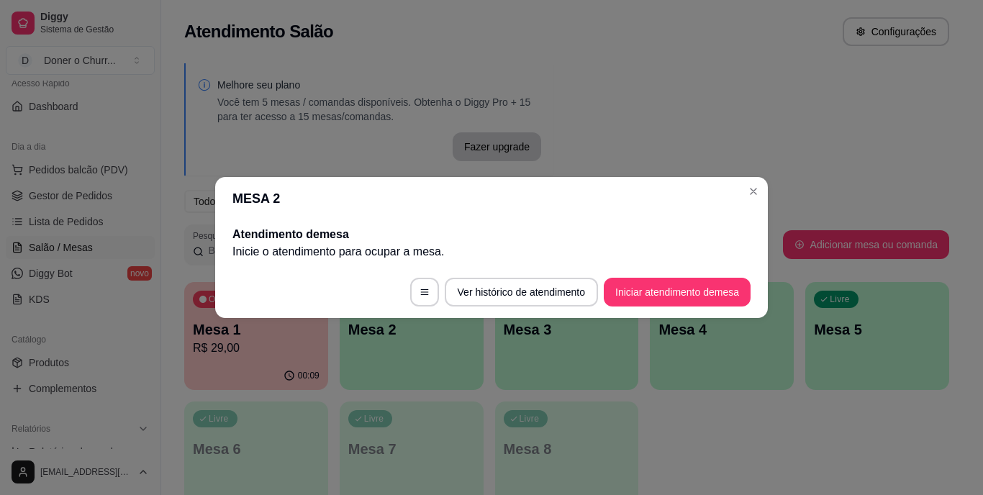
click at [282, 348] on p "R$ 29,00" at bounding box center [256, 348] width 127 height 17
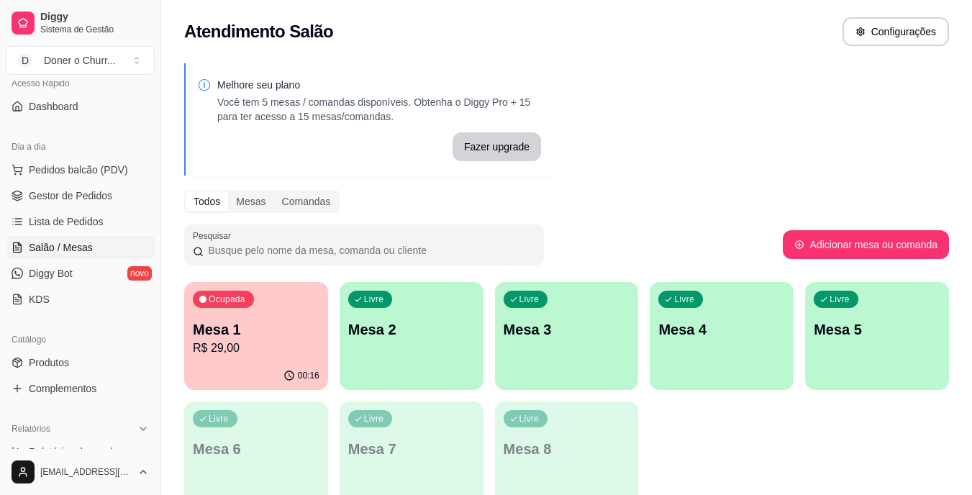
click at [279, 353] on p "R$ 29,00" at bounding box center [256, 348] width 127 height 17
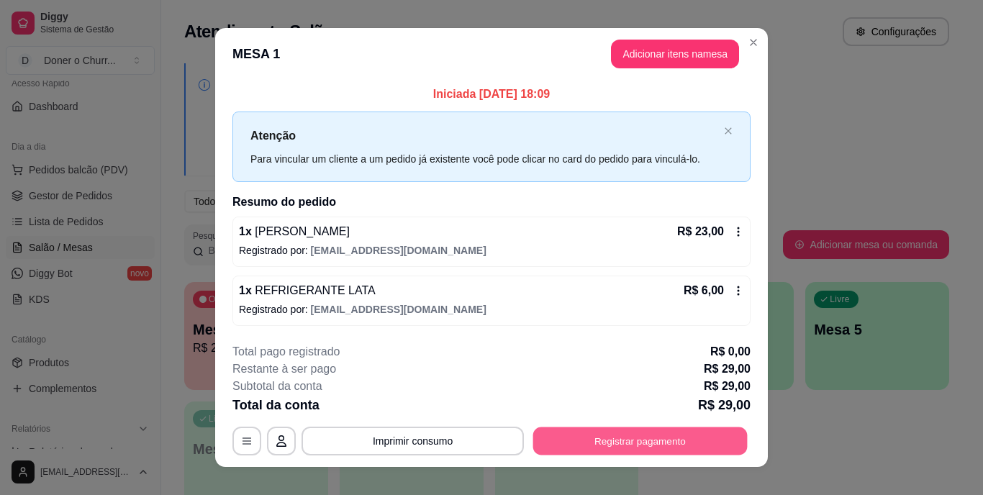
click at [692, 450] on button "Registrar pagamento" at bounding box center [640, 441] width 214 height 28
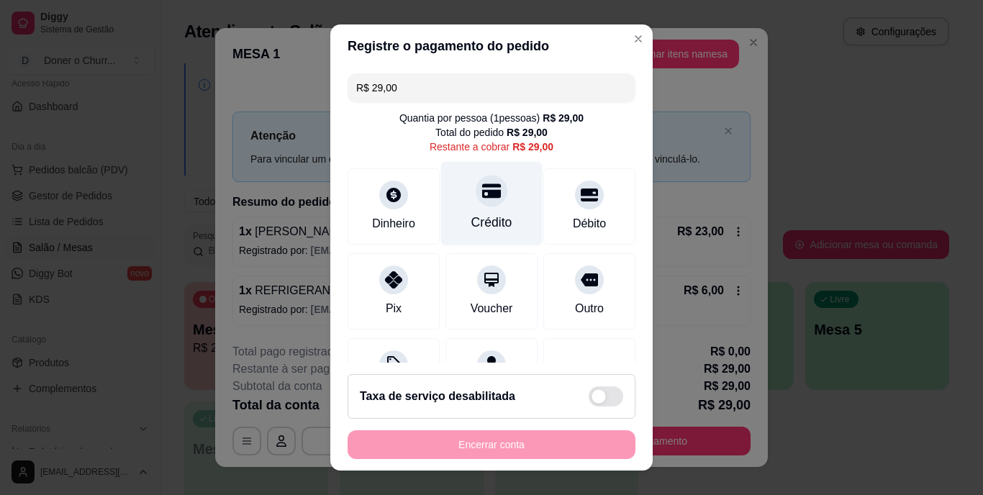
click at [477, 201] on div at bounding box center [492, 192] width 32 height 32
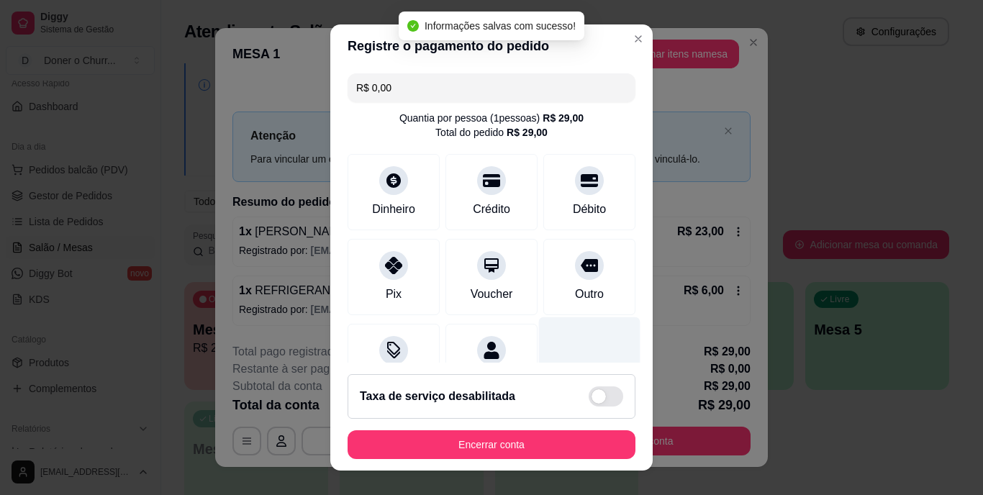
type input "R$ 0,00"
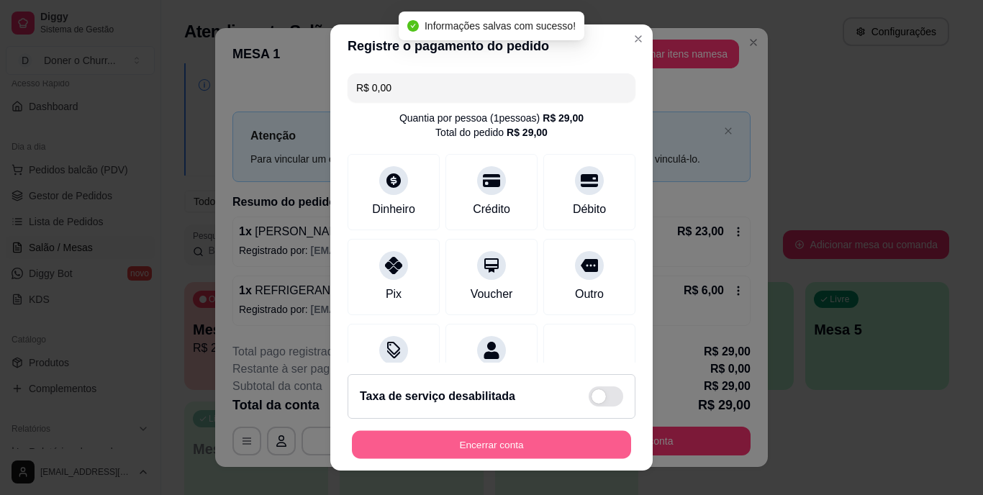
click at [491, 444] on button "Encerrar conta" at bounding box center [491, 444] width 279 height 28
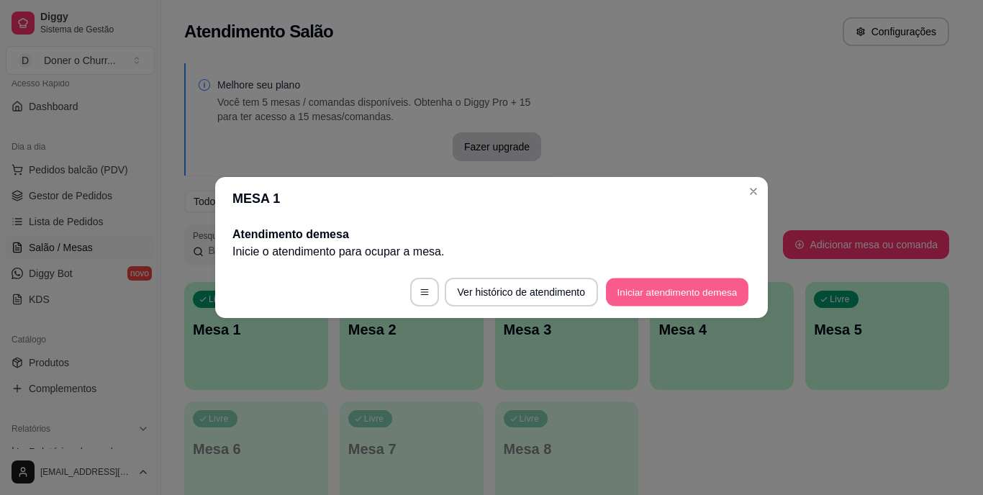
click at [661, 285] on button "Iniciar atendimento de mesa" at bounding box center [677, 292] width 142 height 28
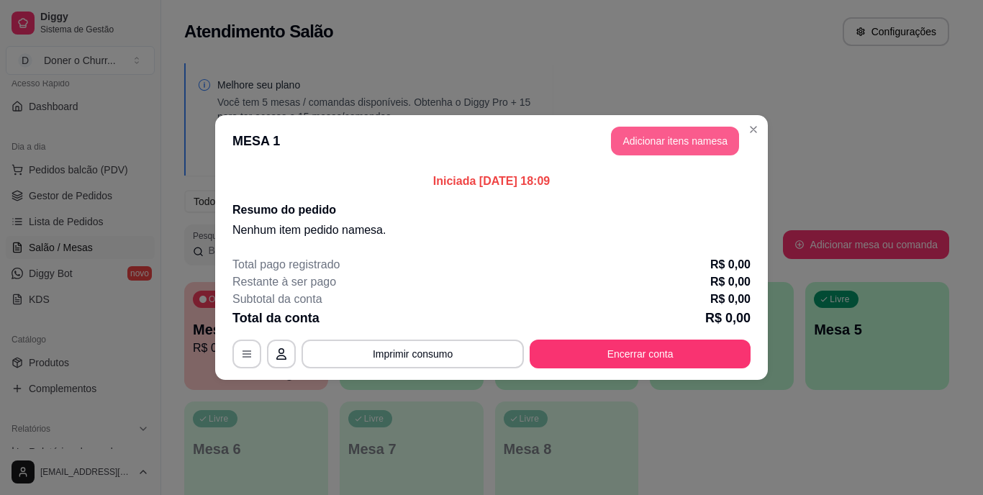
click at [669, 145] on button "Adicionar itens na mesa" at bounding box center [675, 141] width 128 height 29
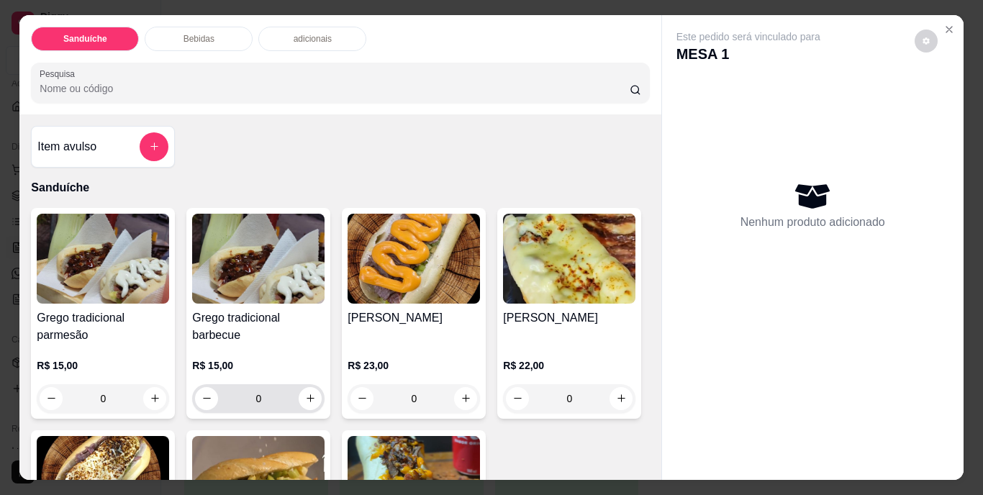
scroll to position [144, 0]
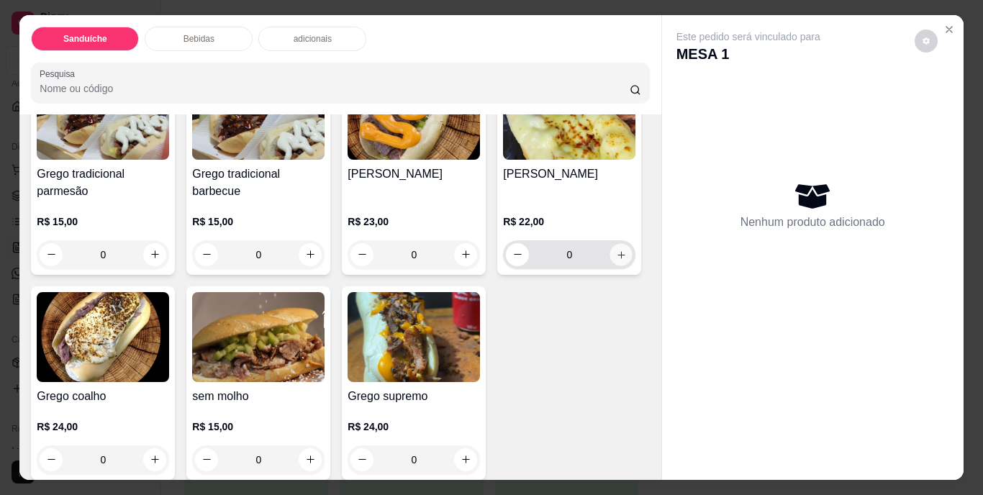
click at [616, 260] on icon "increase-product-quantity" at bounding box center [621, 254] width 11 height 11
type input "1"
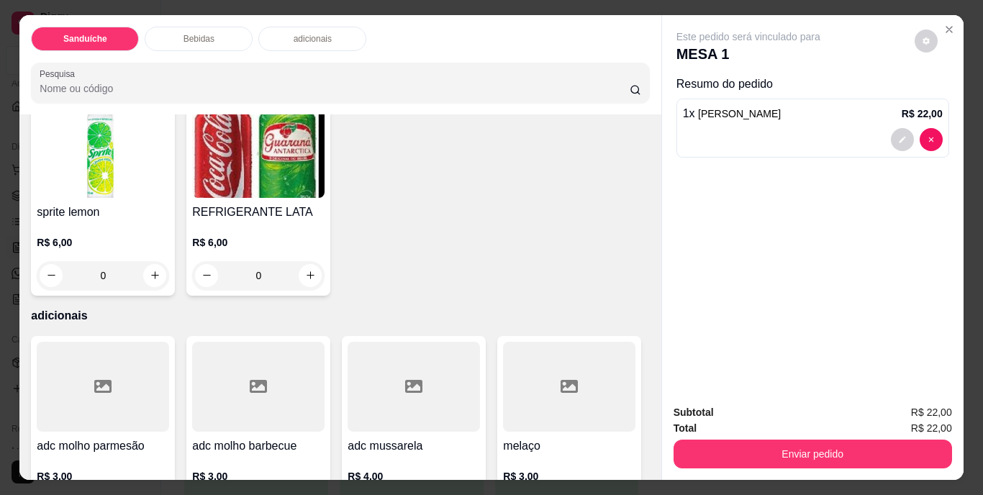
scroll to position [791, 0]
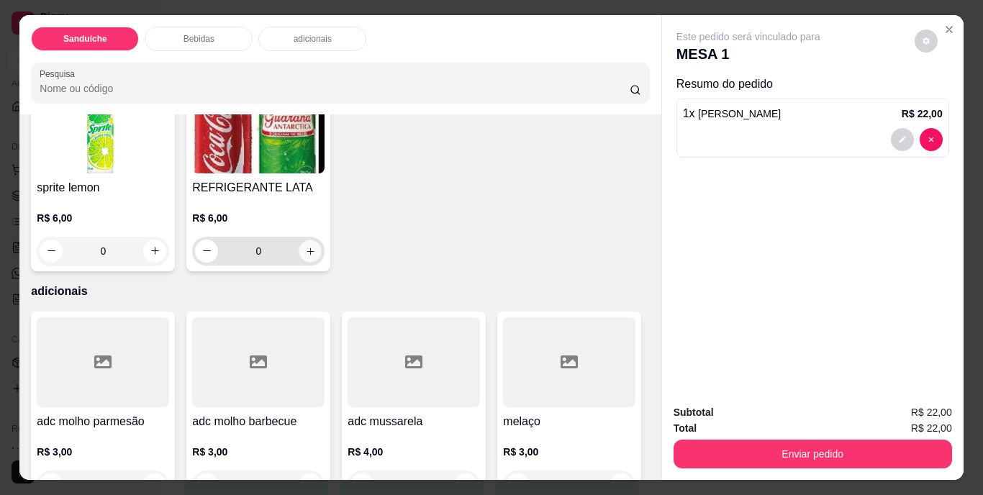
click at [316, 256] on icon "increase-product-quantity" at bounding box center [310, 250] width 11 height 11
type input "1"
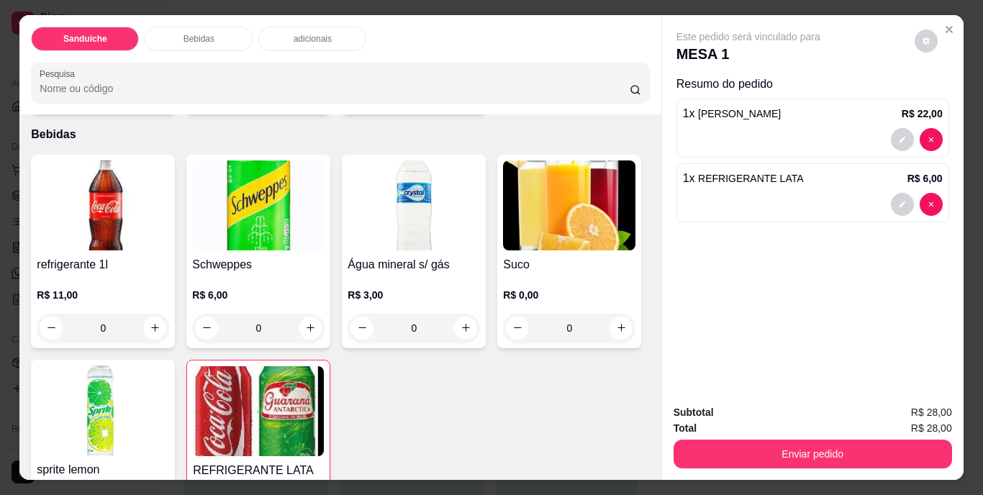
scroll to position [504, 0]
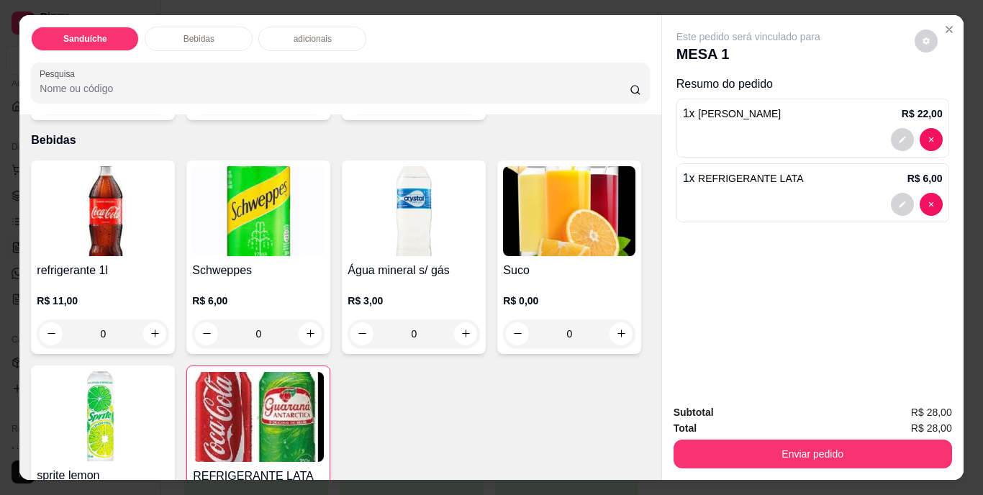
click at [460, 105] on icon "increase-product-quantity" at bounding box center [465, 99] width 11 height 11
type input "1"
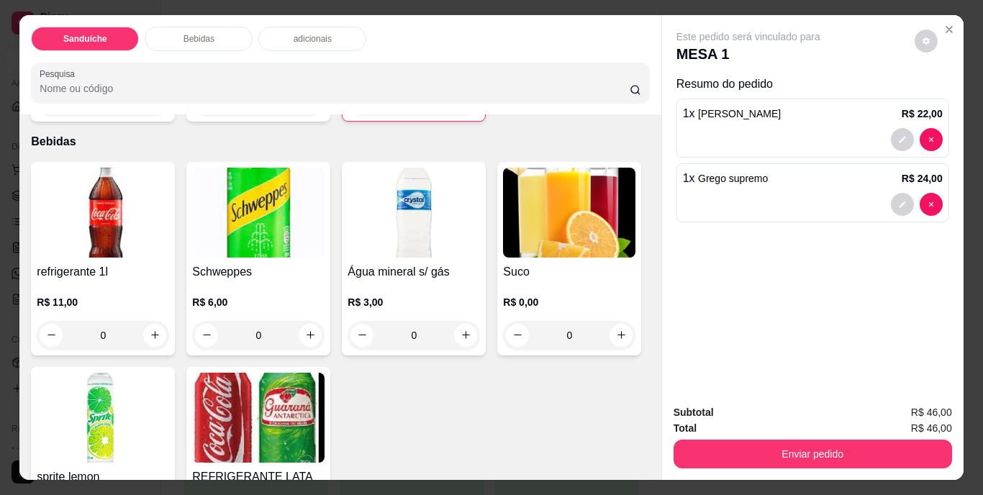
type input "0"
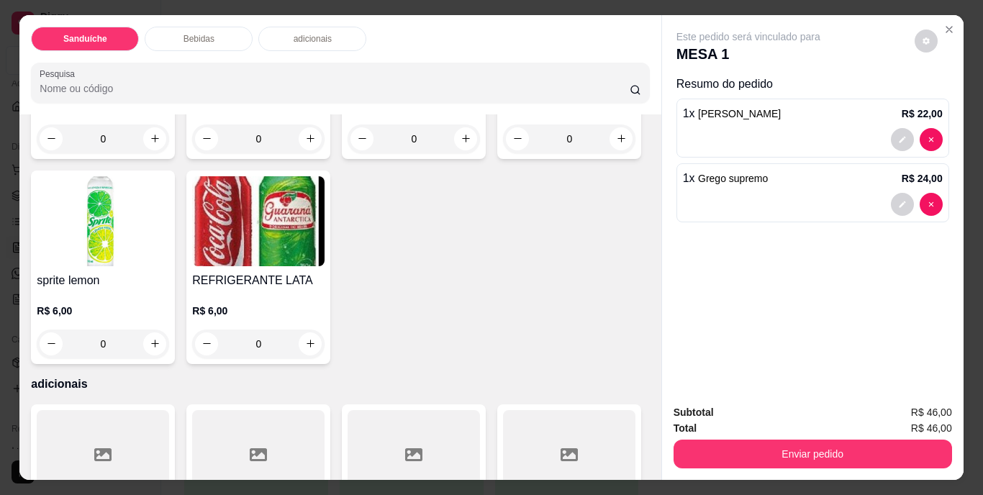
scroll to position [863, 0]
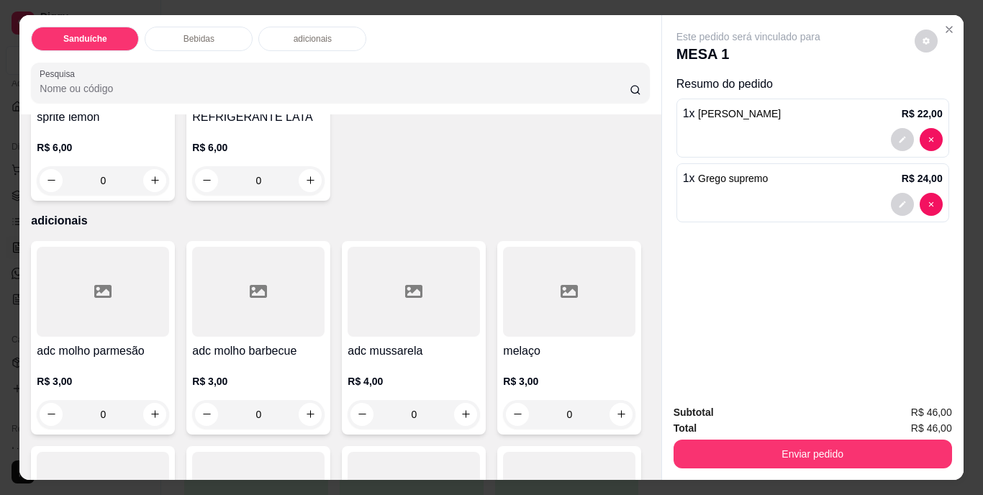
type input "1"
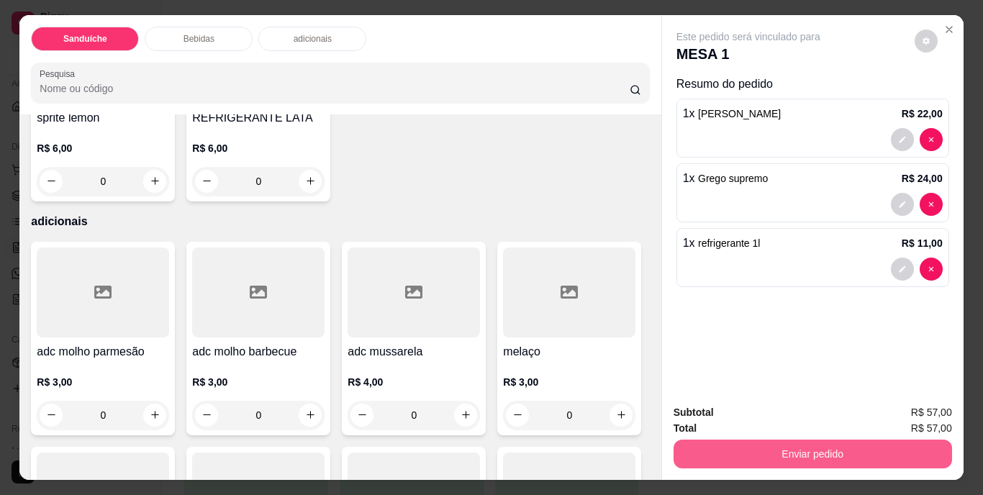
click at [819, 453] on button "Enviar pedido" at bounding box center [812, 454] width 278 height 29
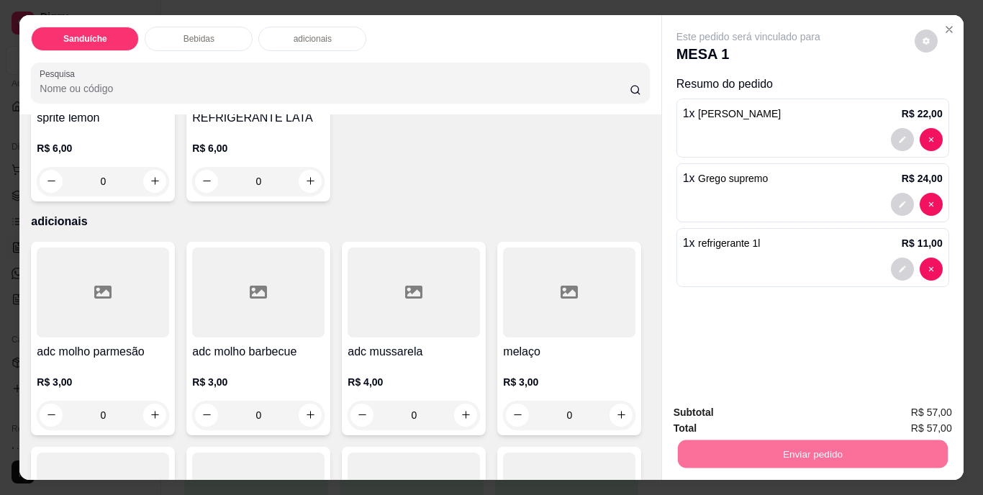
click at [780, 412] on button "Não registrar e enviar pedido" at bounding box center [764, 413] width 145 height 27
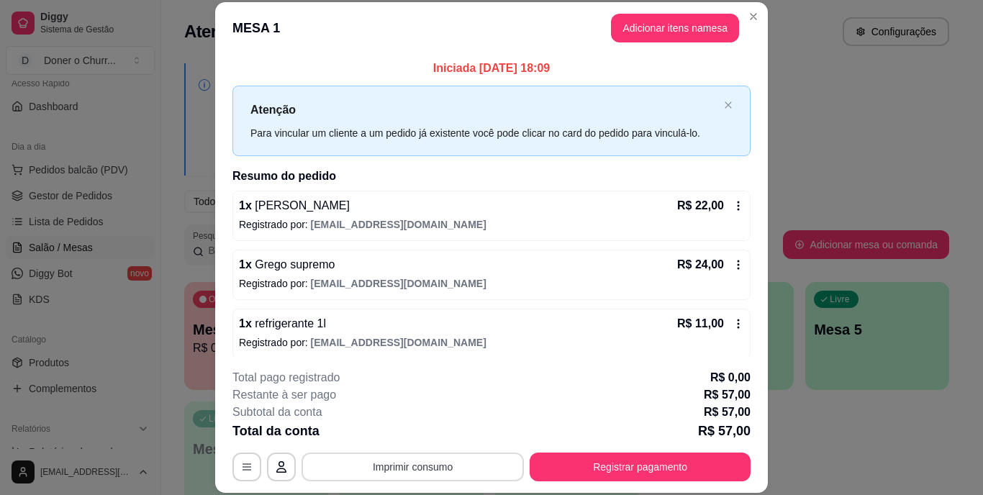
click at [408, 466] on button "Imprimir consumo" at bounding box center [412, 467] width 222 height 29
click at [407, 439] on button "IMPRESSORA" at bounding box center [411, 433] width 101 height 22
click at [657, 20] on button "Adicionar itens na mesa" at bounding box center [675, 28] width 128 height 29
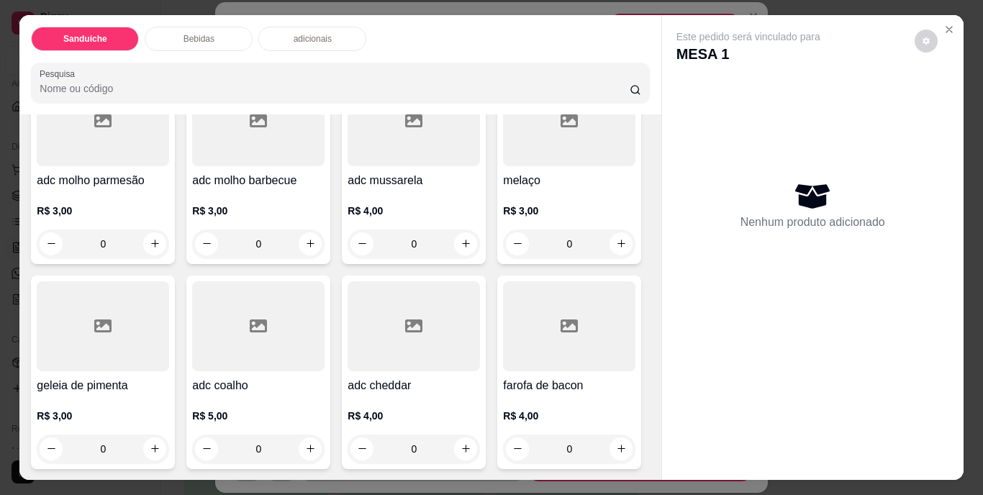
scroll to position [1151, 0]
click at [307, 248] on icon "increase-product-quantity" at bounding box center [310, 243] width 7 height 7
type input "1"
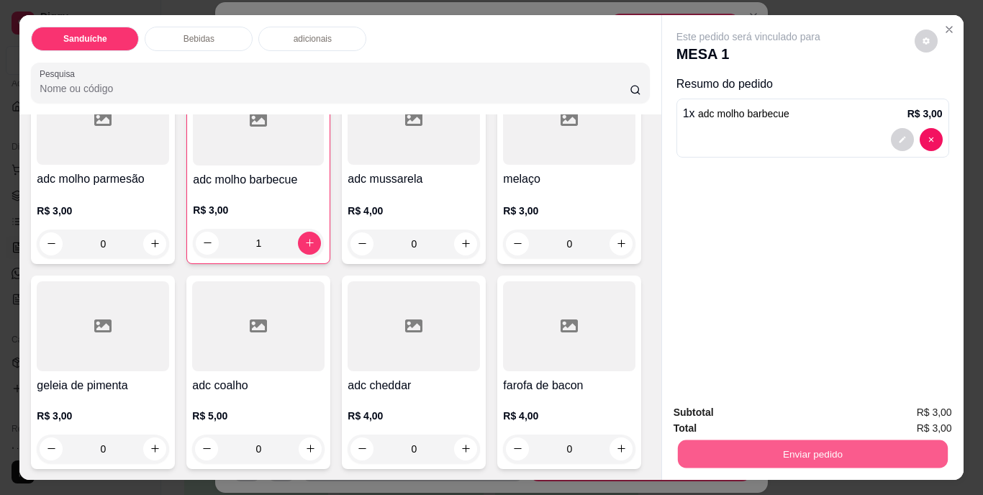
click at [799, 450] on button "Enviar pedido" at bounding box center [812, 454] width 270 height 28
click at [781, 409] on button "Não registrar e enviar pedido" at bounding box center [764, 413] width 145 height 27
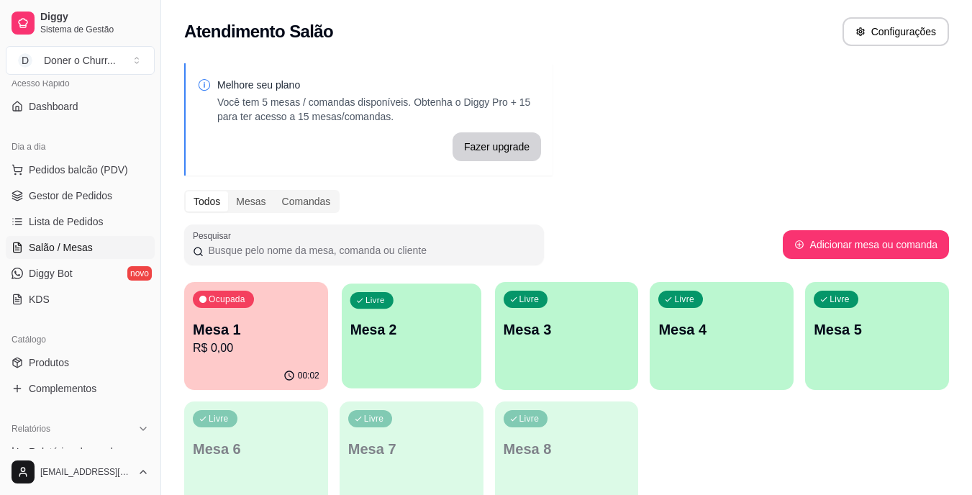
click at [424, 360] on div "Livre Mesa 2" at bounding box center [412, 327] width 140 height 88
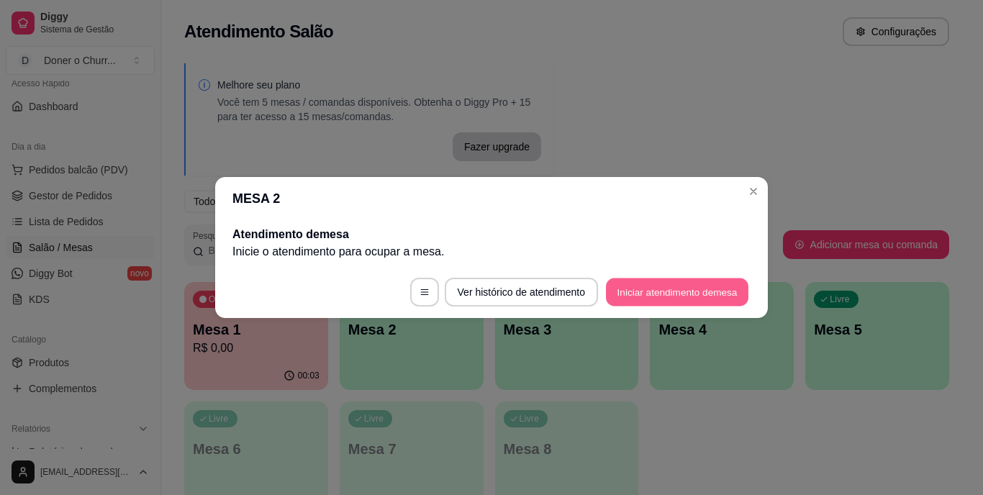
click at [652, 285] on button "Iniciar atendimento de mesa" at bounding box center [677, 292] width 142 height 28
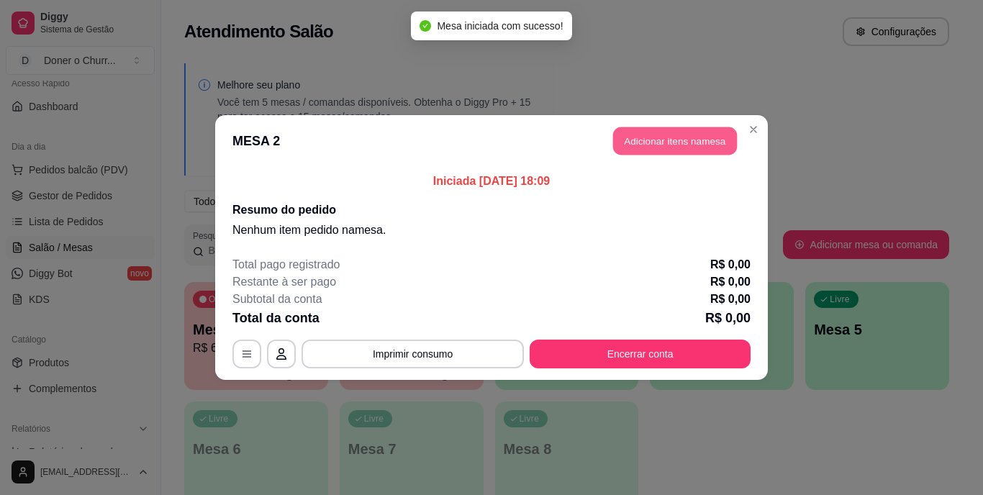
click at [673, 137] on button "Adicionar itens na mesa" at bounding box center [675, 141] width 124 height 28
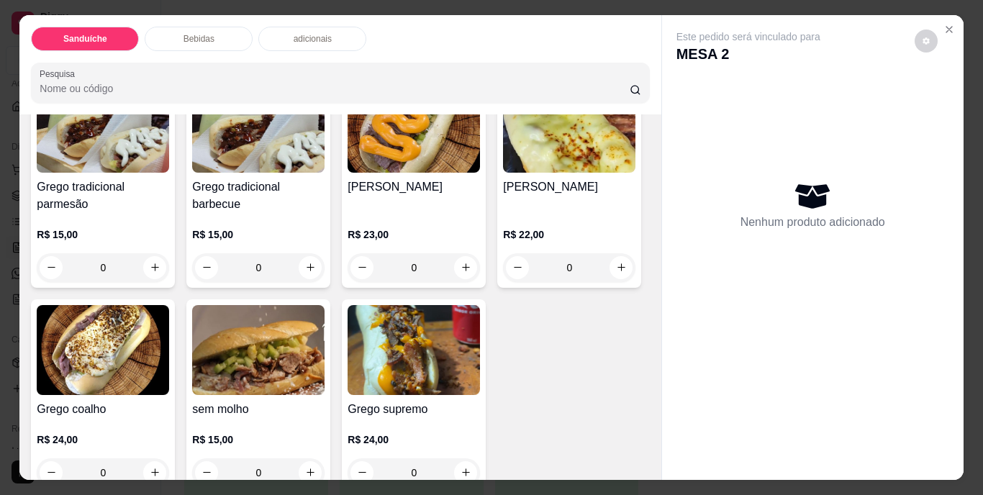
scroll to position [144, 0]
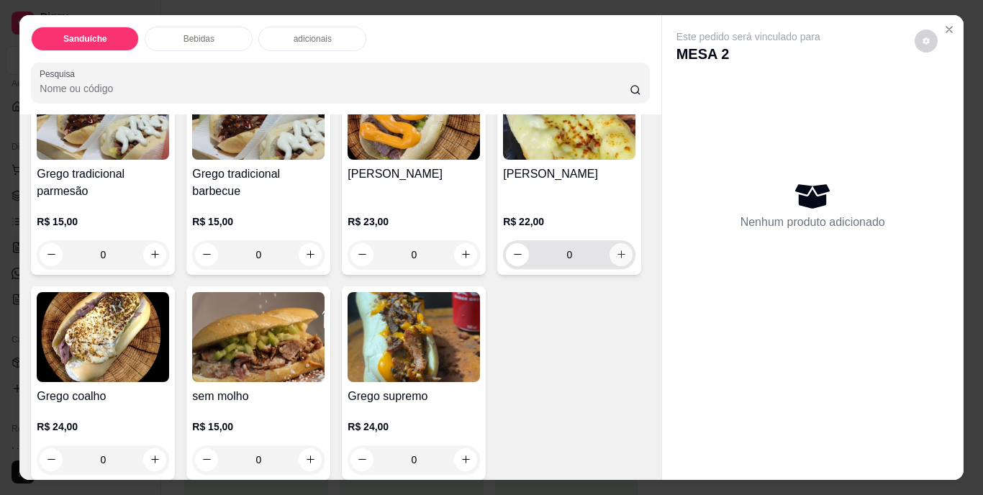
click at [617, 258] on icon "increase-product-quantity" at bounding box center [621, 254] width 8 height 8
type input "1"
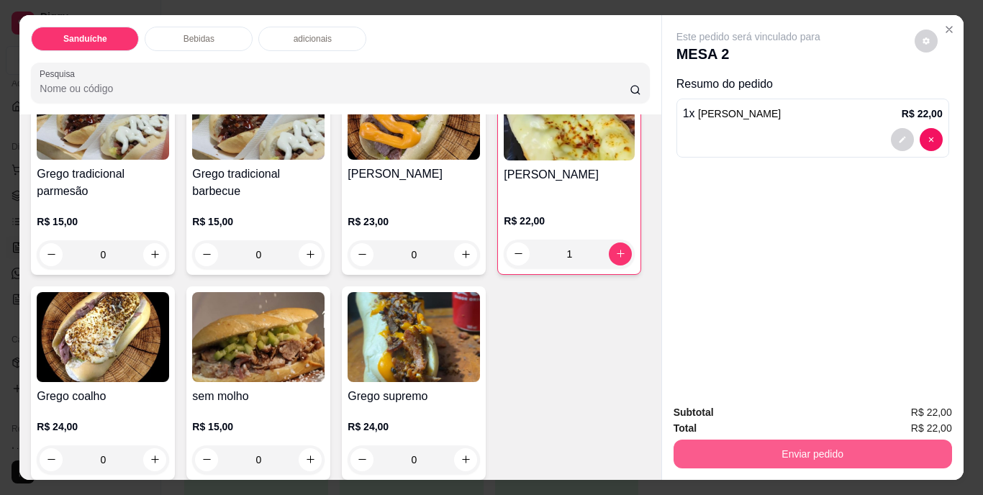
click at [768, 450] on button "Enviar pedido" at bounding box center [812, 454] width 278 height 29
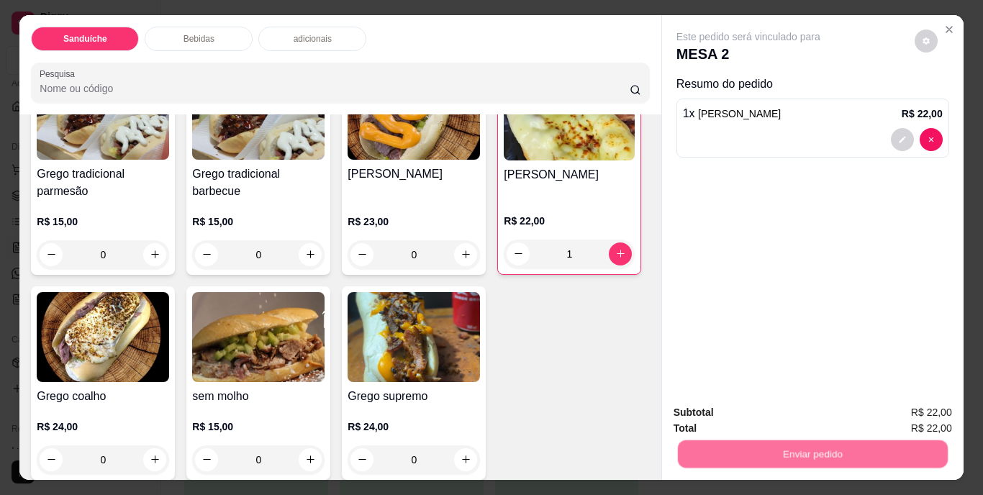
click at [754, 410] on button "Não registrar e enviar pedido" at bounding box center [764, 413] width 145 height 27
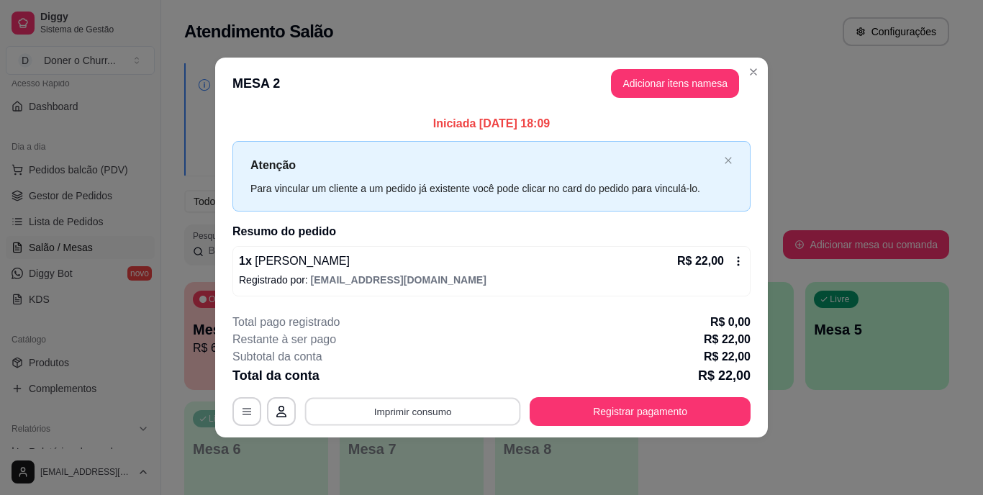
click at [424, 409] on button "Imprimir consumo" at bounding box center [413, 411] width 216 height 28
click at [409, 381] on button "IMPRESSORA" at bounding box center [417, 378] width 104 height 23
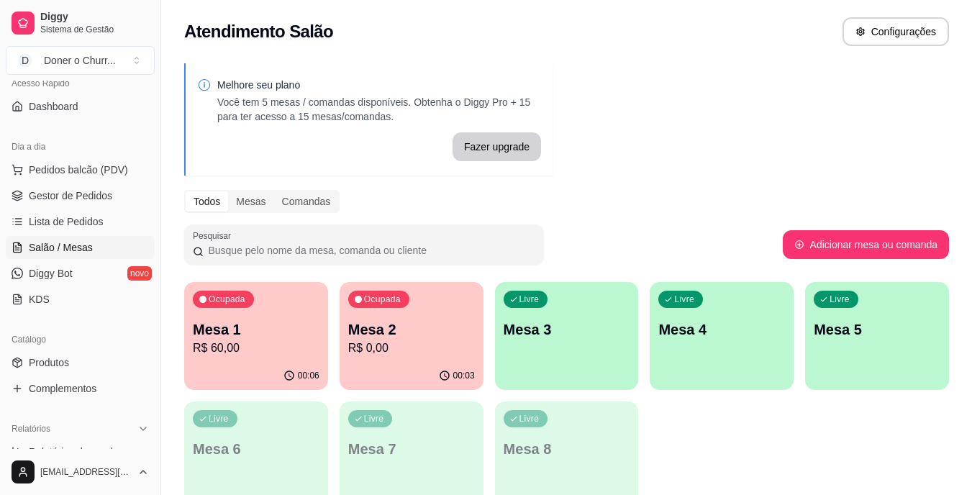
click at [410, 344] on p "R$ 0,00" at bounding box center [411, 348] width 127 height 17
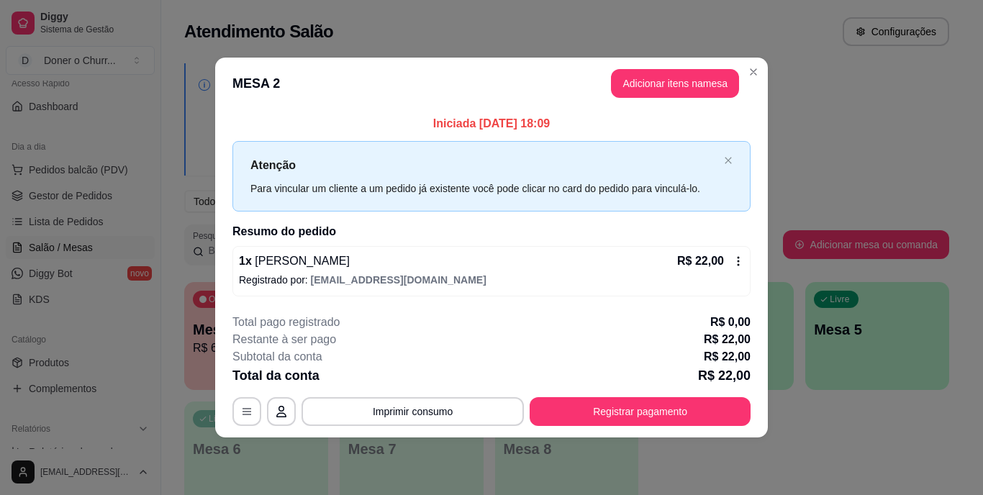
click at [740, 268] on div "R$ 22,00" at bounding box center [710, 261] width 67 height 17
